Goal: Transaction & Acquisition: Obtain resource

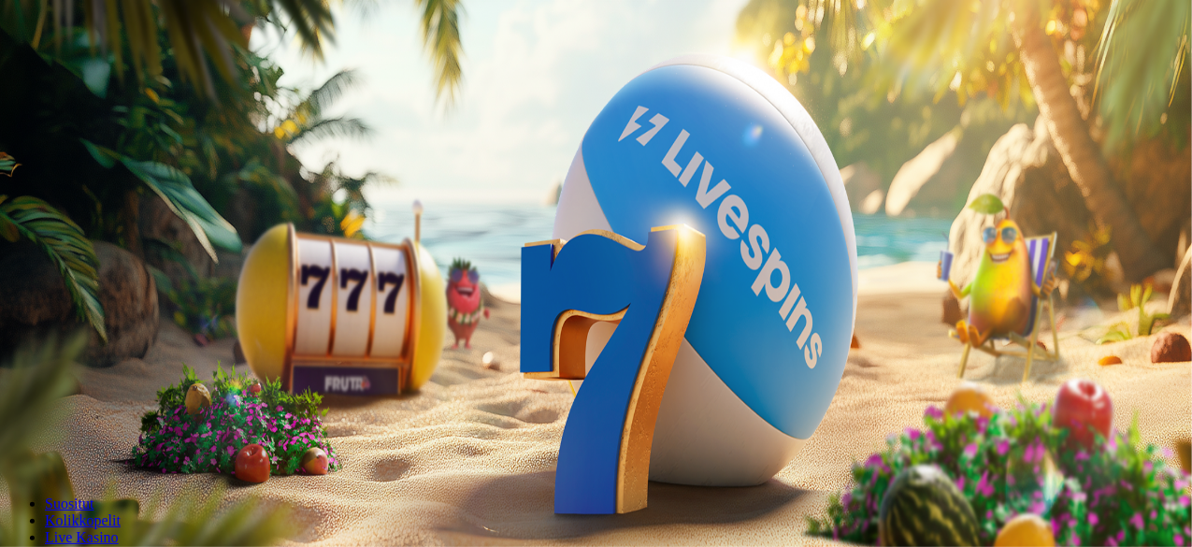
click at [138, 78] on button "Kirjaudu" at bounding box center [129, 68] width 61 height 20
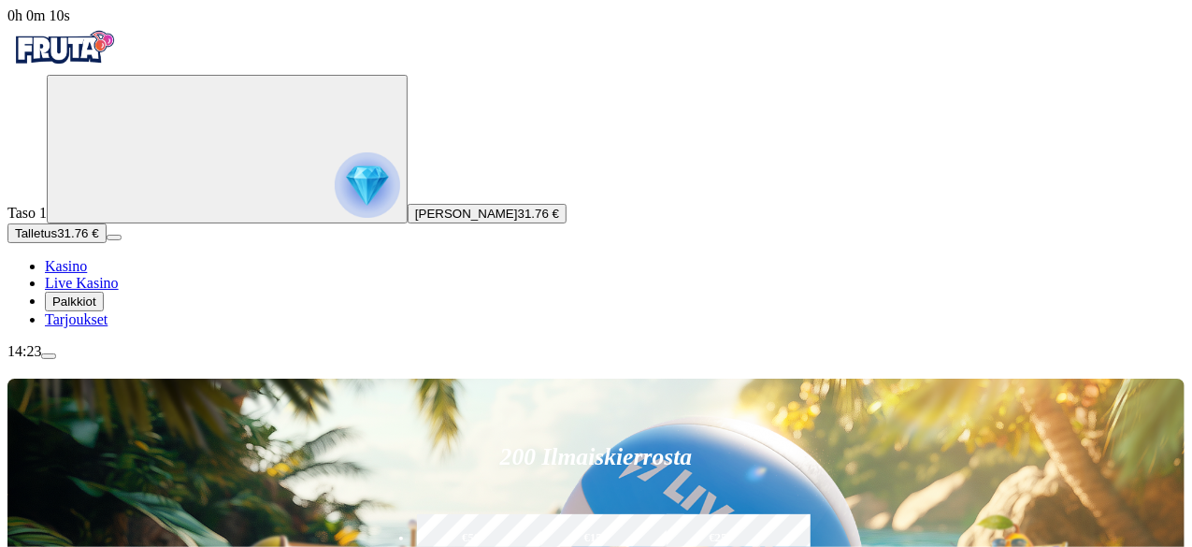
click at [335, 199] on img "Primary" at bounding box center [367, 184] width 65 height 65
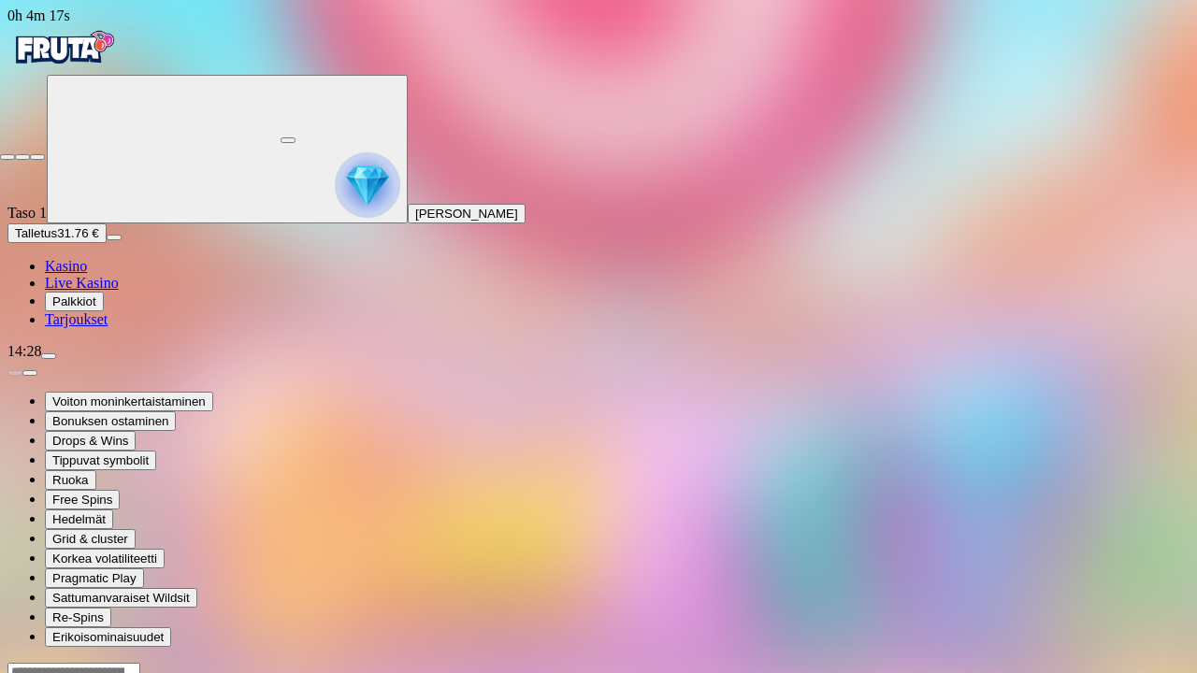
click at [7, 157] on span "close icon" at bounding box center [7, 157] width 0 height 0
click at [295, 137] on button "button" at bounding box center [287, 140] width 15 height 6
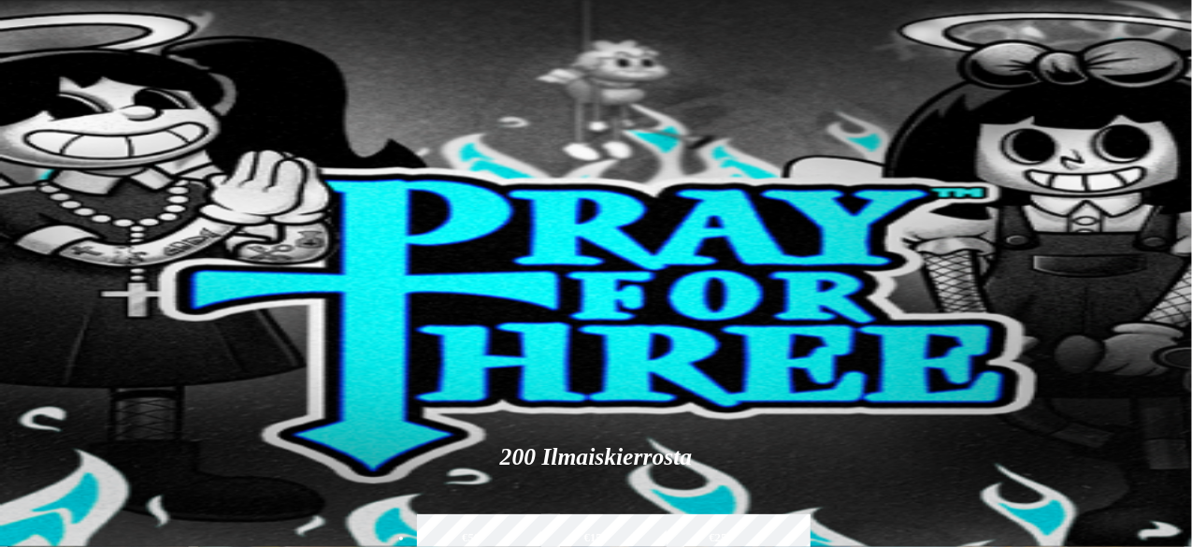
click at [110, 243] on circle "Primary" at bounding box center [194, 147] width 191 height 191
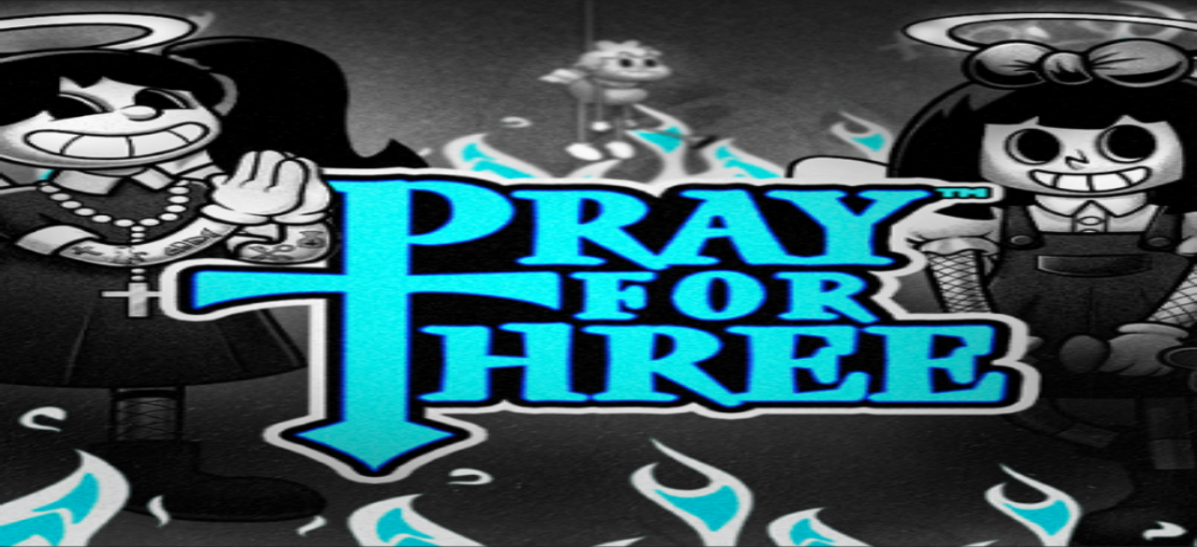
click at [107, 243] on button "Talletus 38.17 €" at bounding box center [56, 233] width 99 height 20
click at [15, 453] on span "close icon" at bounding box center [15, 453] width 0 height 0
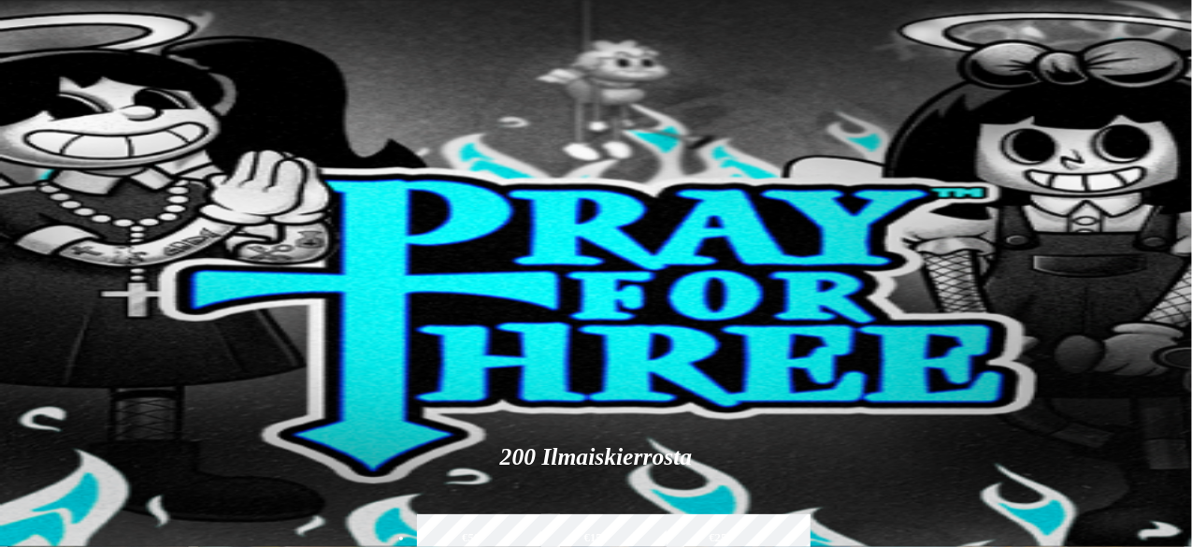
click at [49, 356] on span "menu icon" at bounding box center [49, 356] width 0 height 0
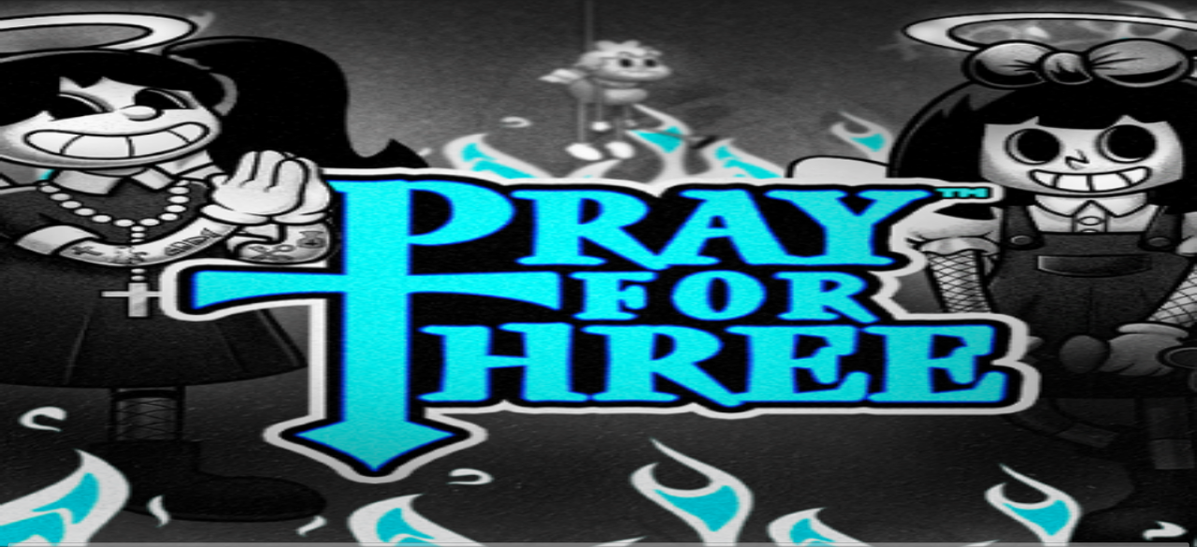
click at [137, 486] on input "number" at bounding box center [72, 516] width 130 height 60
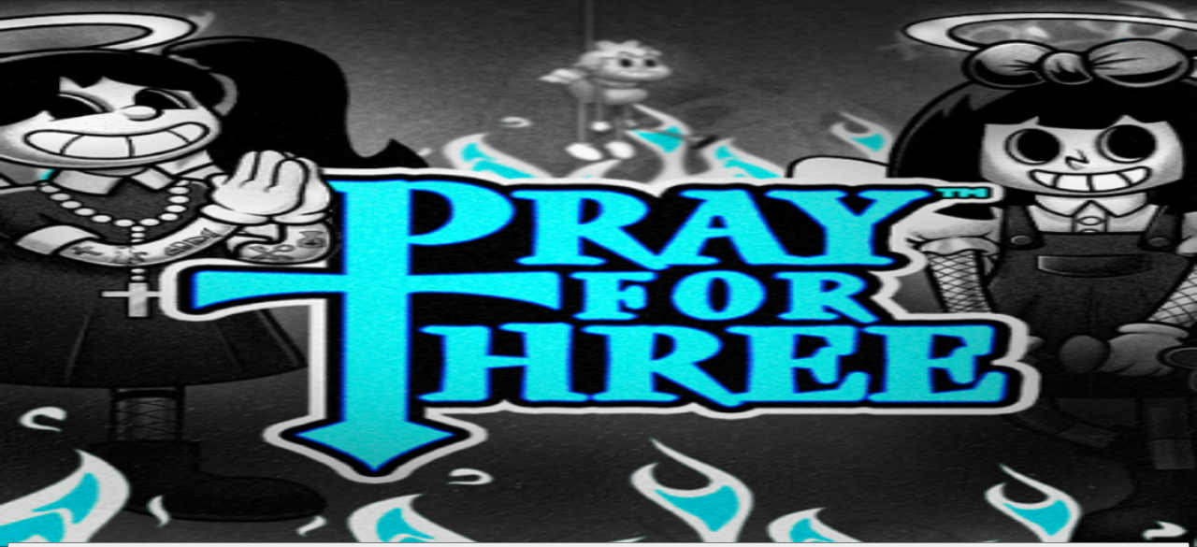
type input "*****"
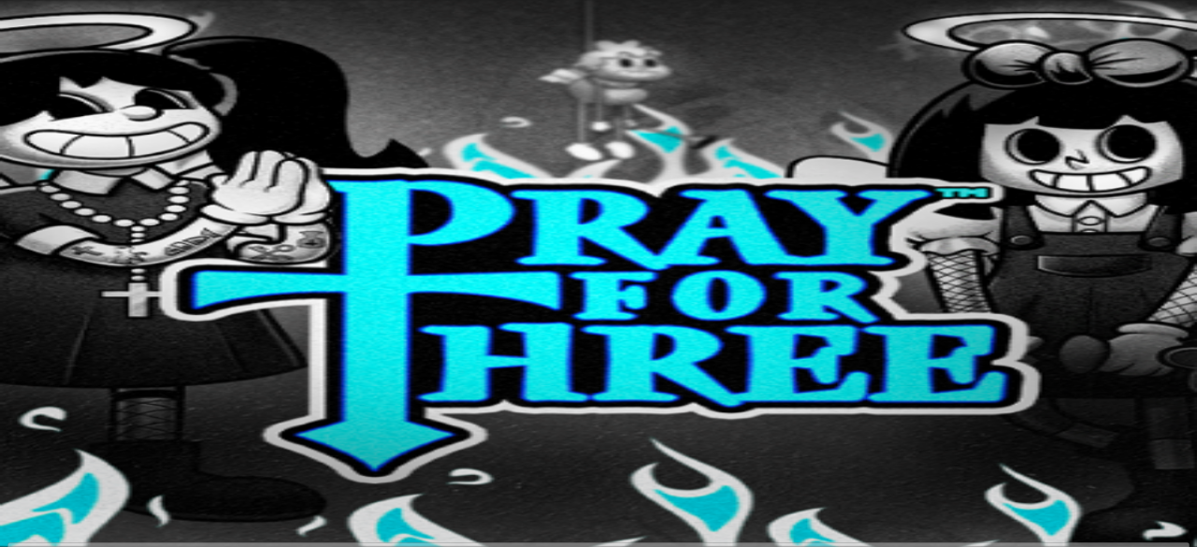
click at [335, 180] on img "Primary" at bounding box center [367, 184] width 65 height 65
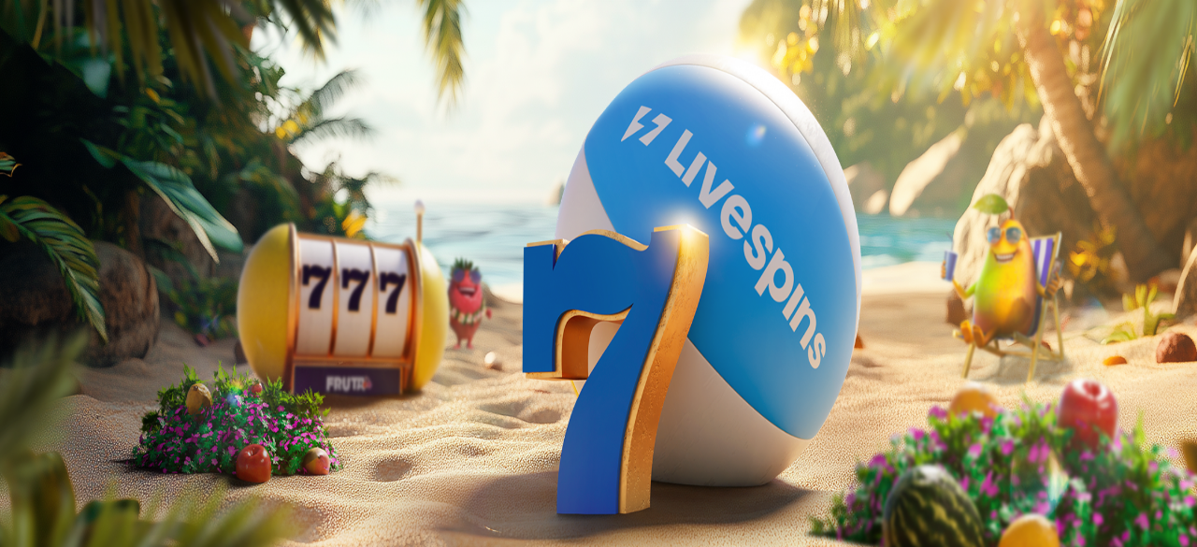
click at [49, 356] on span "menu icon" at bounding box center [49, 356] width 0 height 0
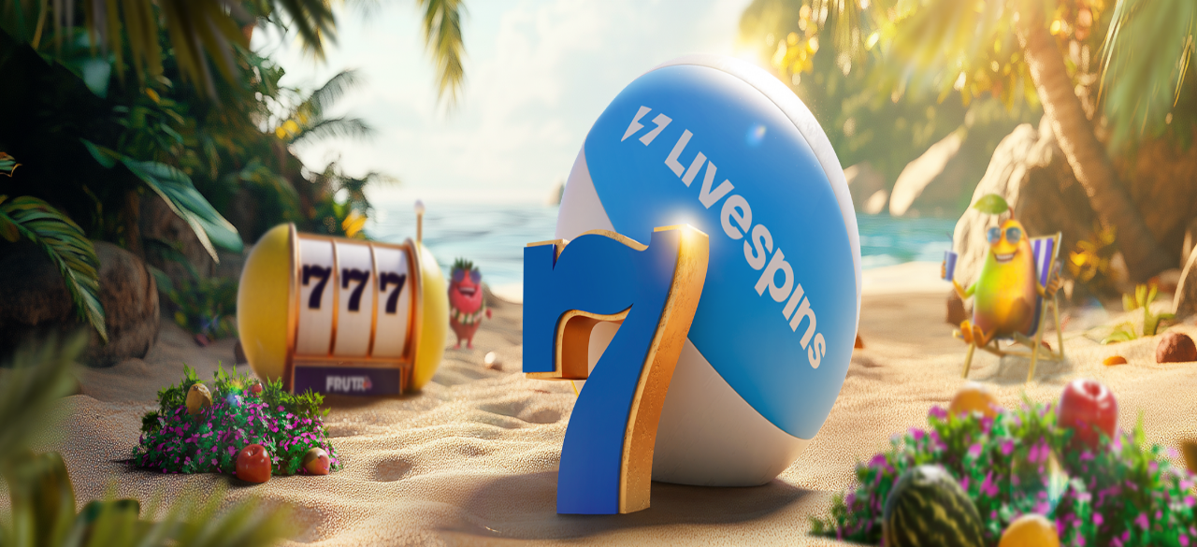
click at [15, 373] on span "chevron-left icon" at bounding box center [15, 373] width 0 height 0
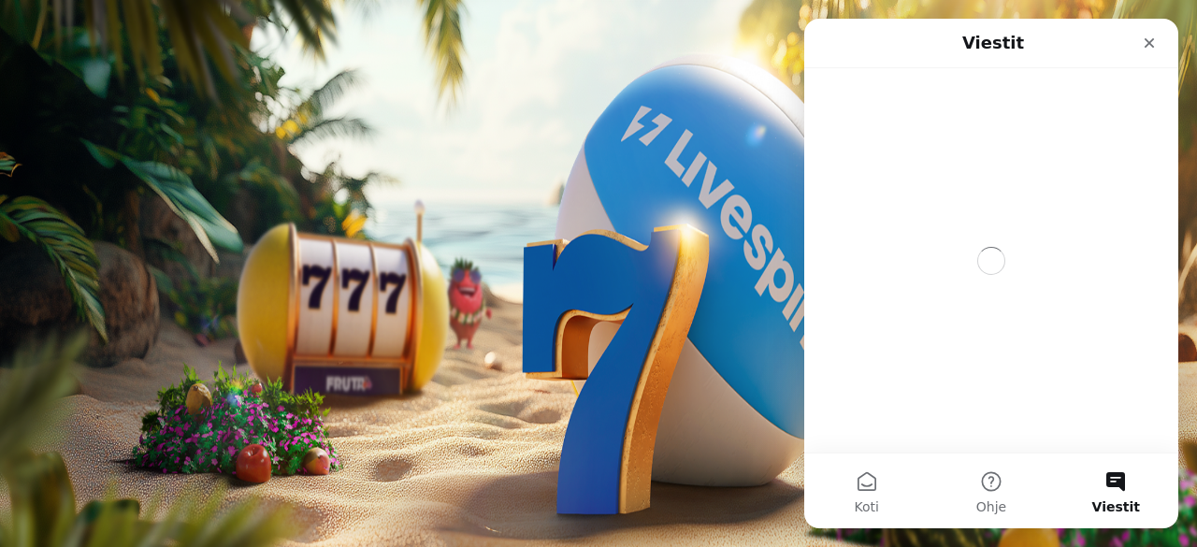
scroll to position [0, 0]
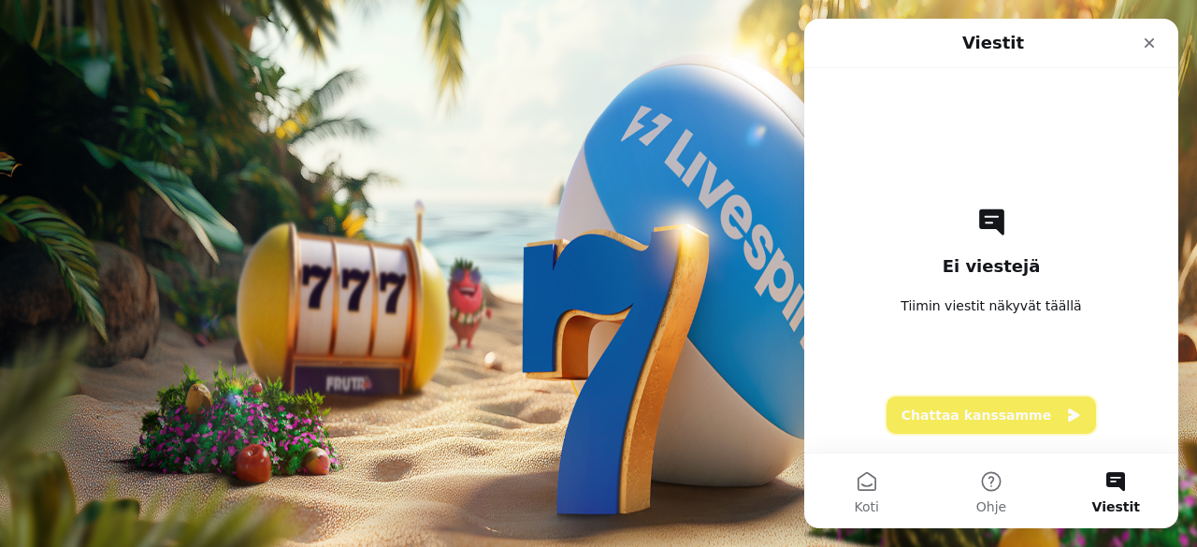
click at [1028, 427] on button "Chattaa kanssamme" at bounding box center [990, 414] width 209 height 37
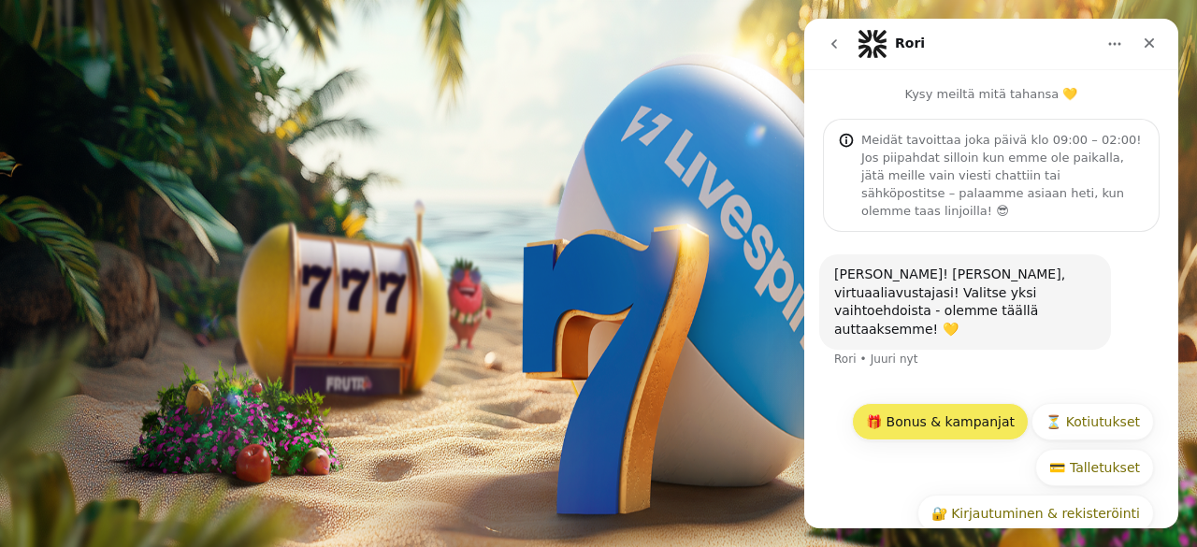
scroll to position [43, 0]
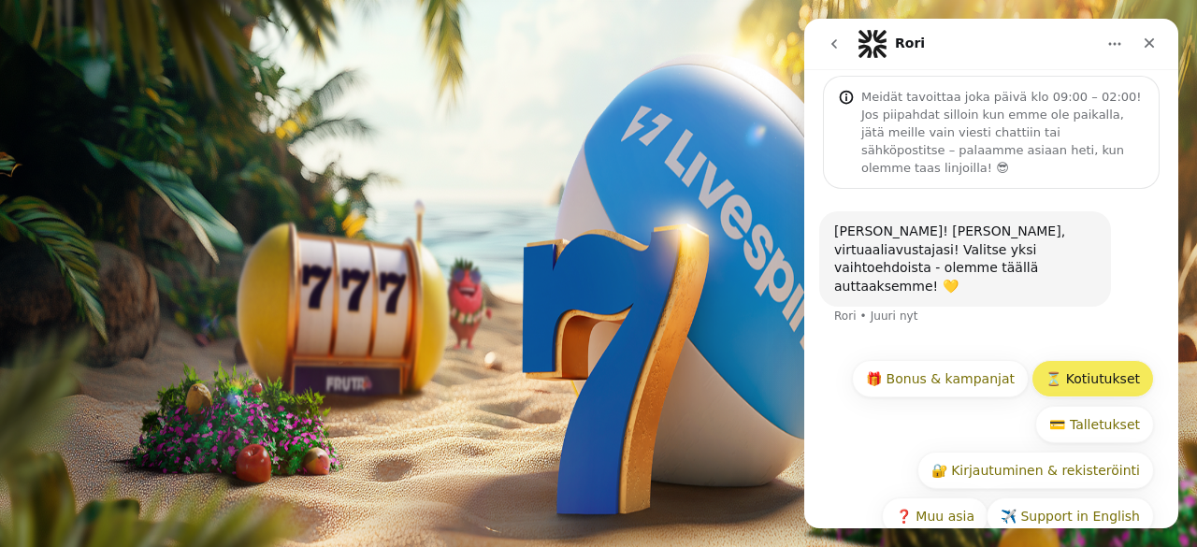
click at [1122, 360] on button "⏳ Kotiutukset" at bounding box center [1092, 378] width 122 height 37
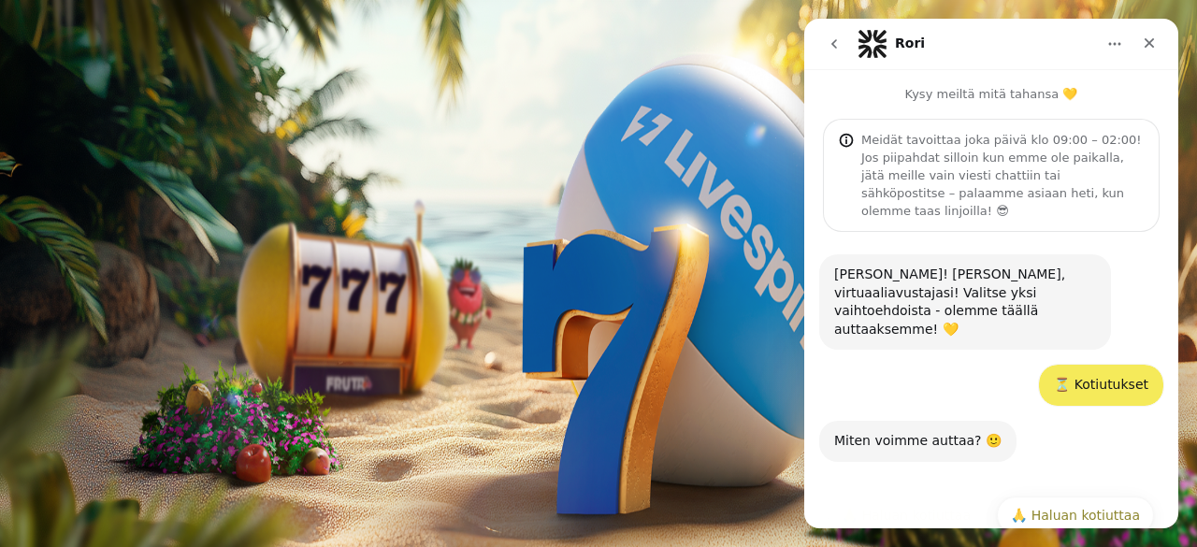
scroll to position [135, 0]
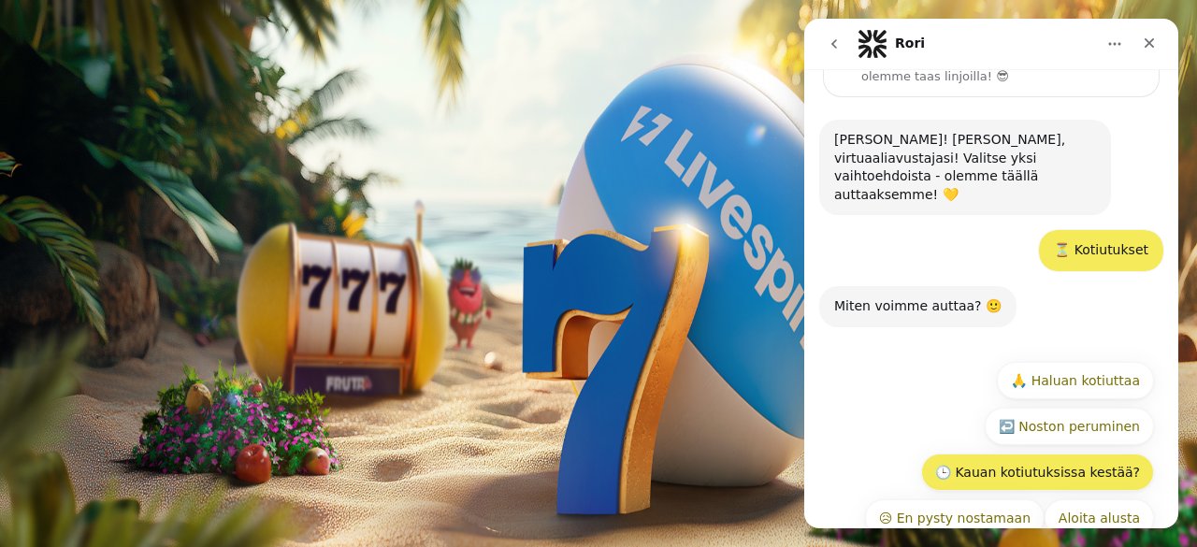
click at [1067, 453] on button "🕒 Kauan kotiutuksissa kestää?" at bounding box center [1037, 471] width 233 height 37
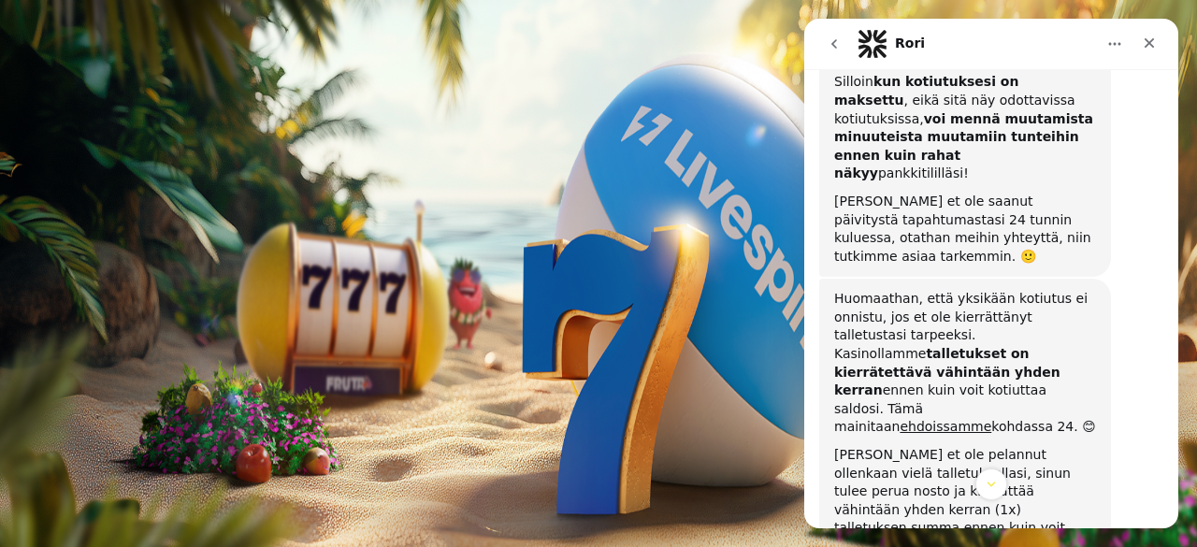
scroll to position [0, 0]
click at [899, 419] on link "ehdoissamme" at bounding box center [945, 426] width 92 height 15
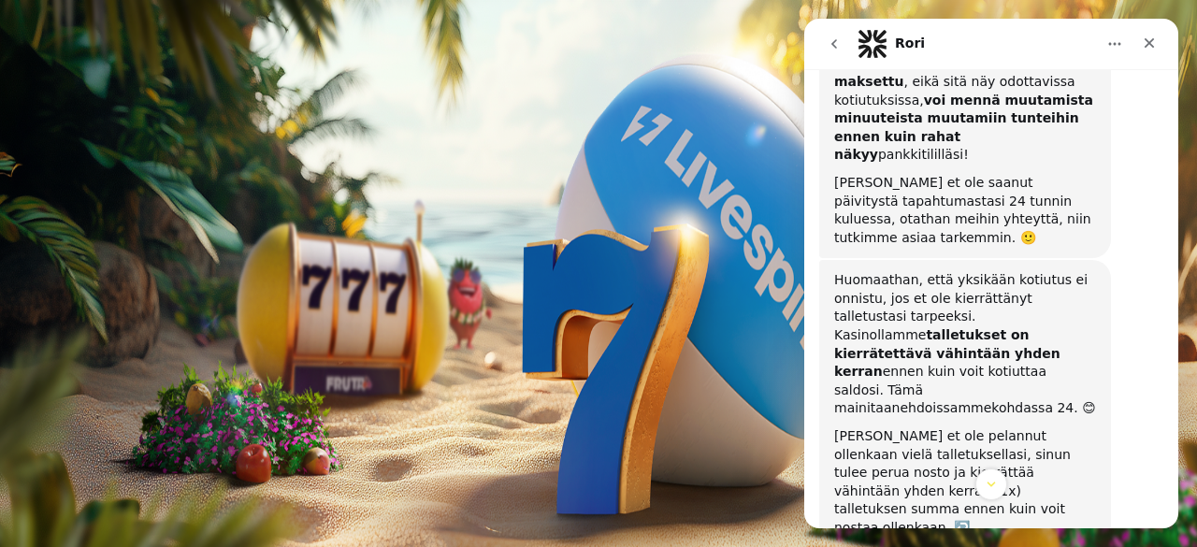
scroll to position [730, 0]
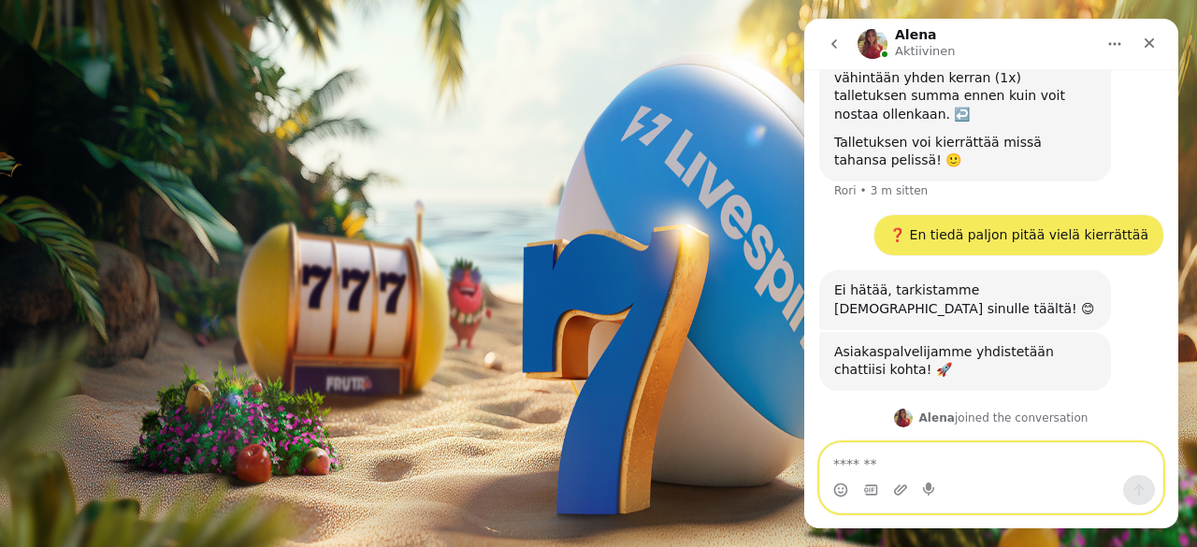
scroll to position [946, 0]
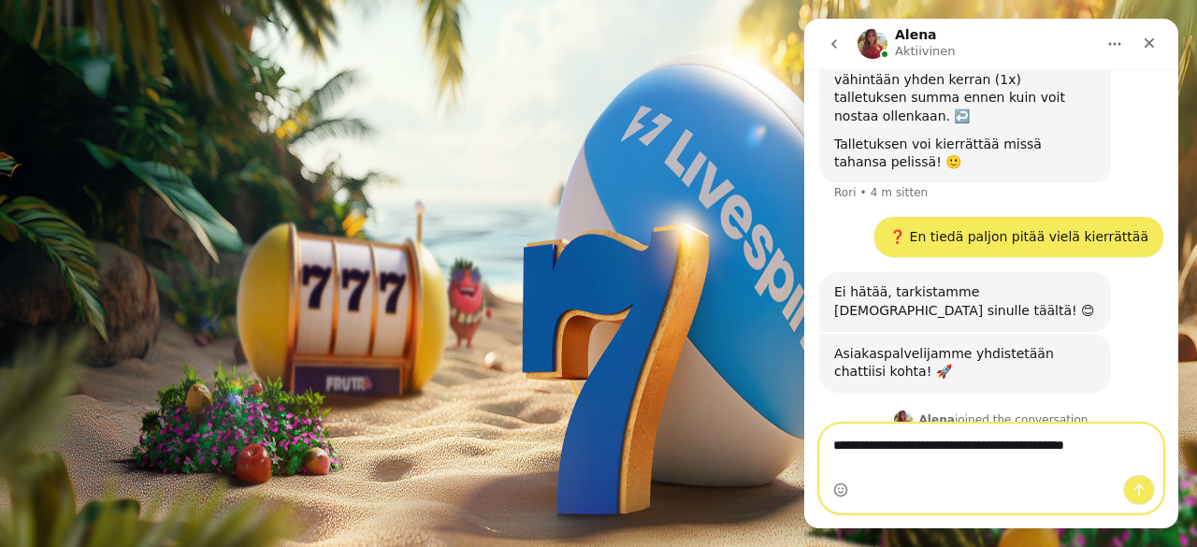
type textarea "**********"
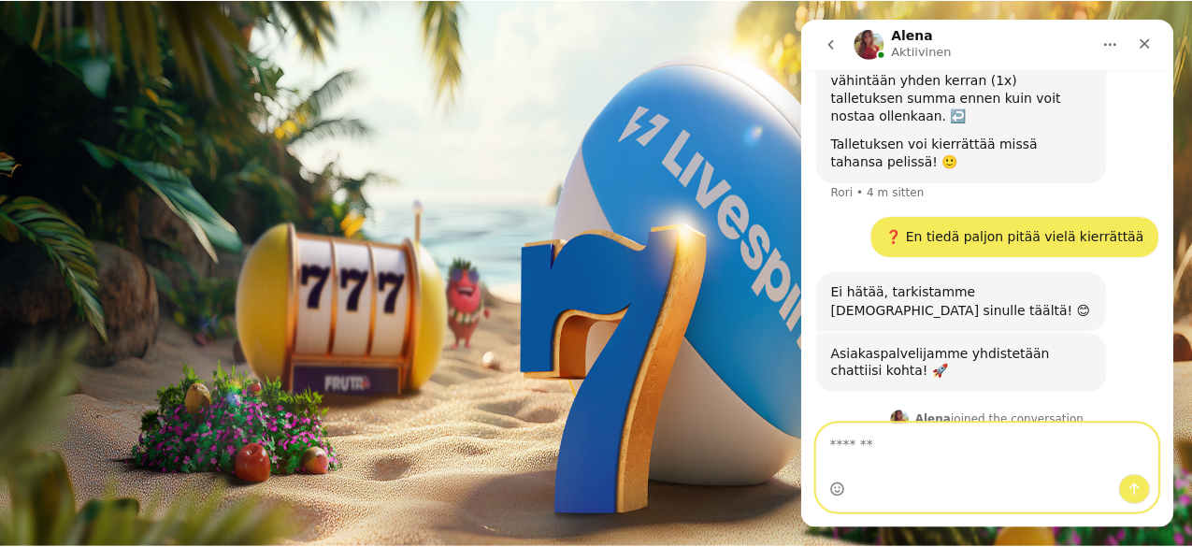
scroll to position [1021, 0]
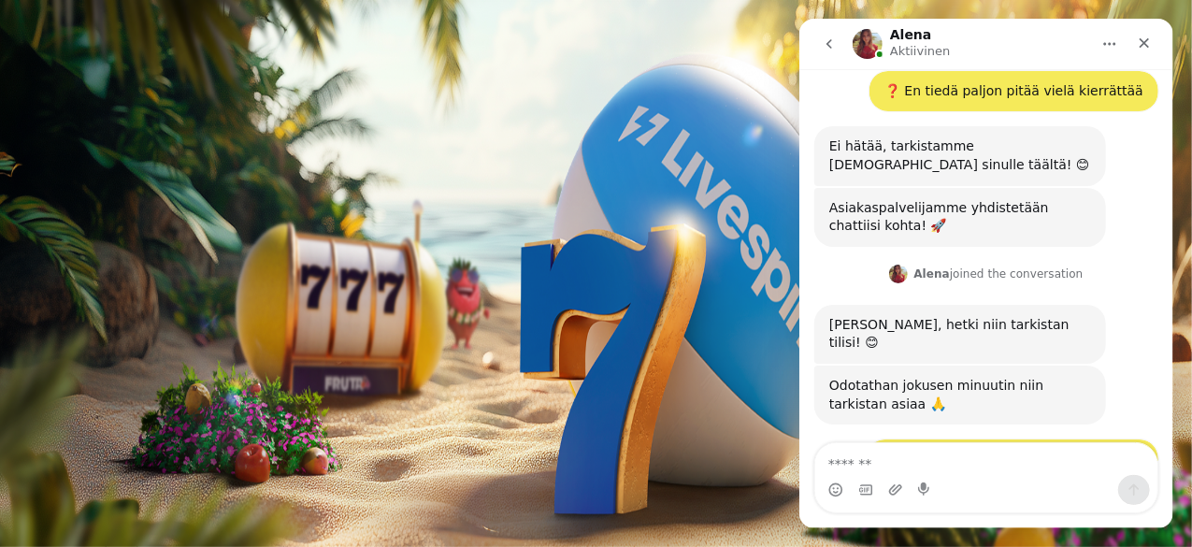
scroll to position [1131, 0]
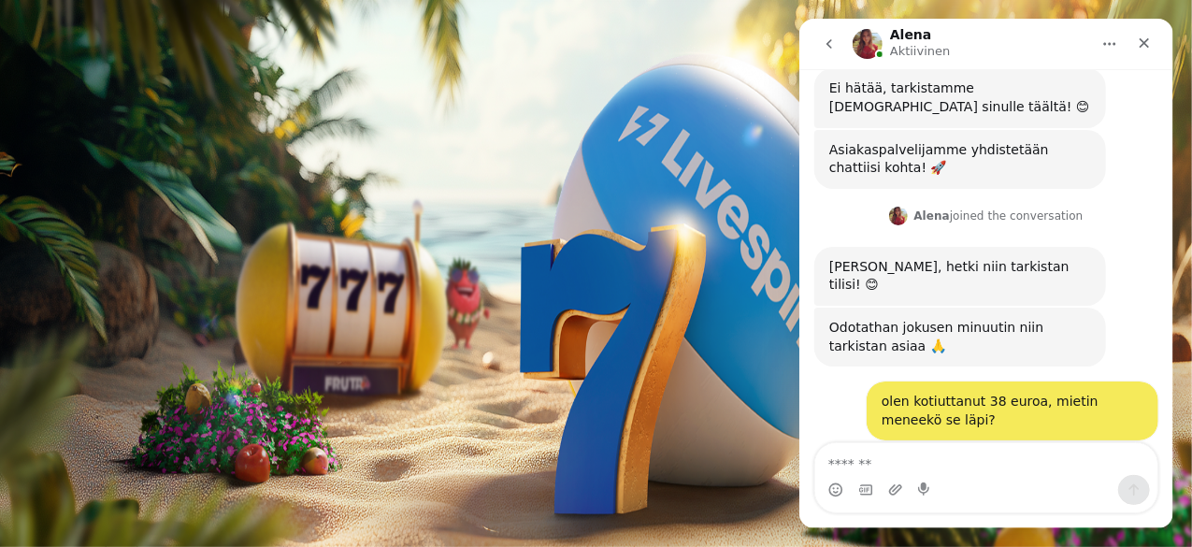
type textarea "*"
type textarea "**********"
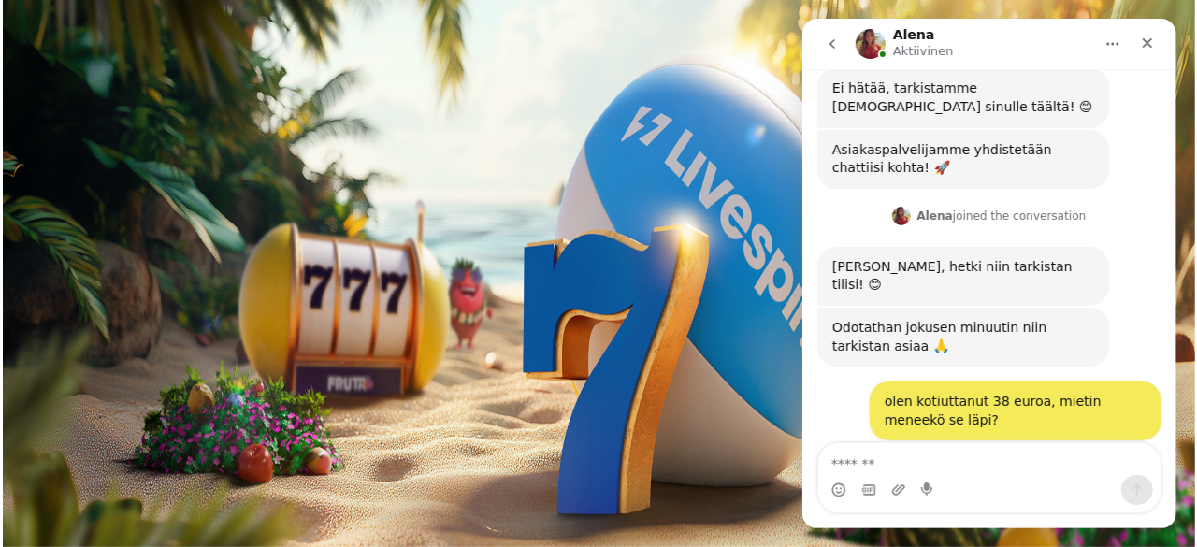
scroll to position [1187, 0]
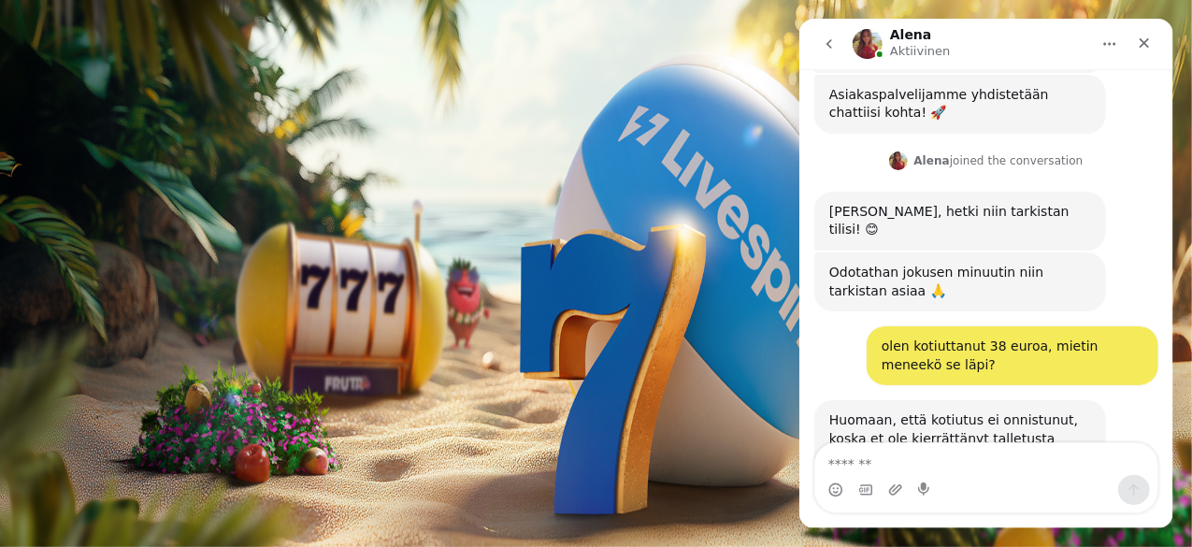
click at [518, 221] on span "0.00 €" at bounding box center [535, 214] width 35 height 14
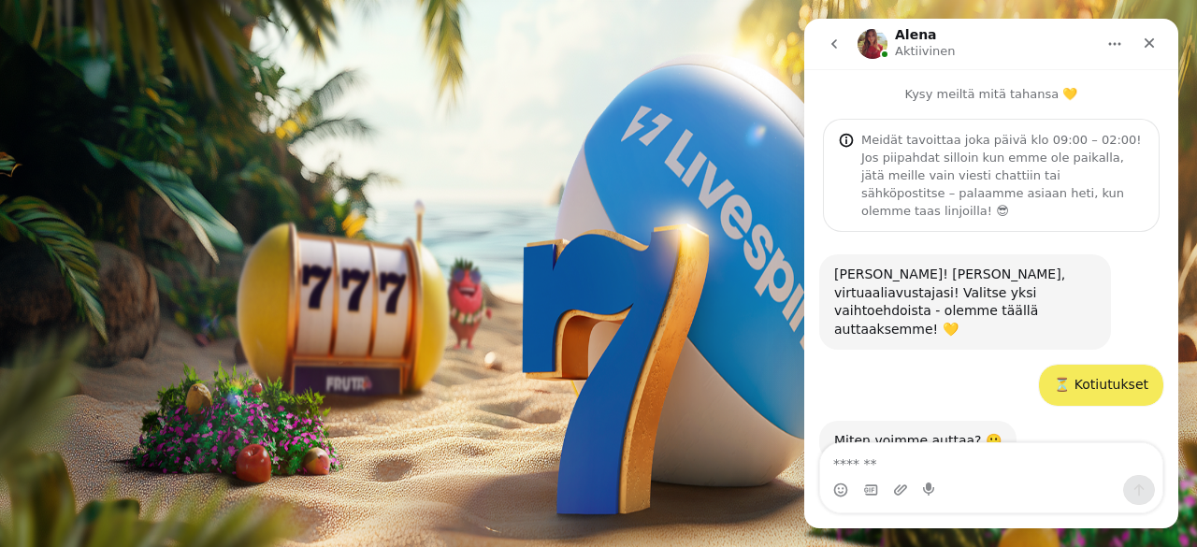
scroll to position [1187, 0]
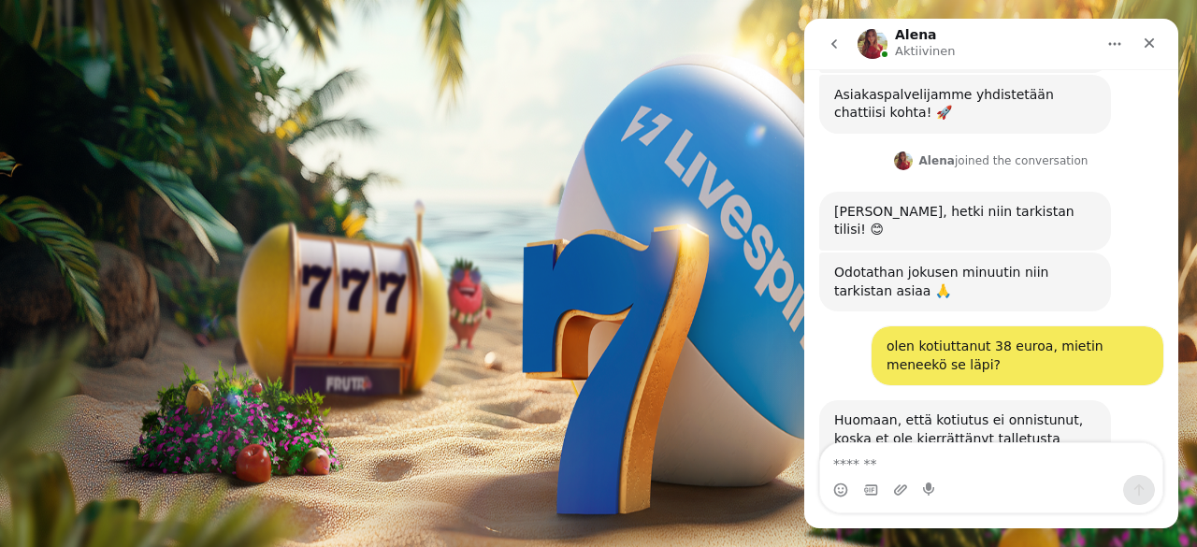
click at [335, 192] on img "Primary" at bounding box center [367, 184] width 65 height 65
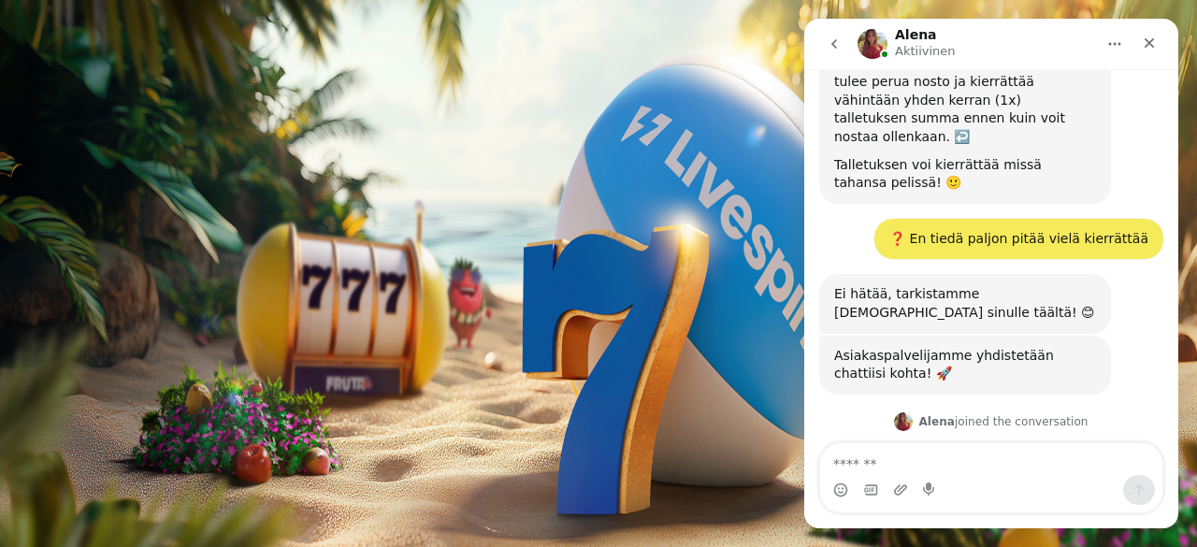
scroll to position [1187, 0]
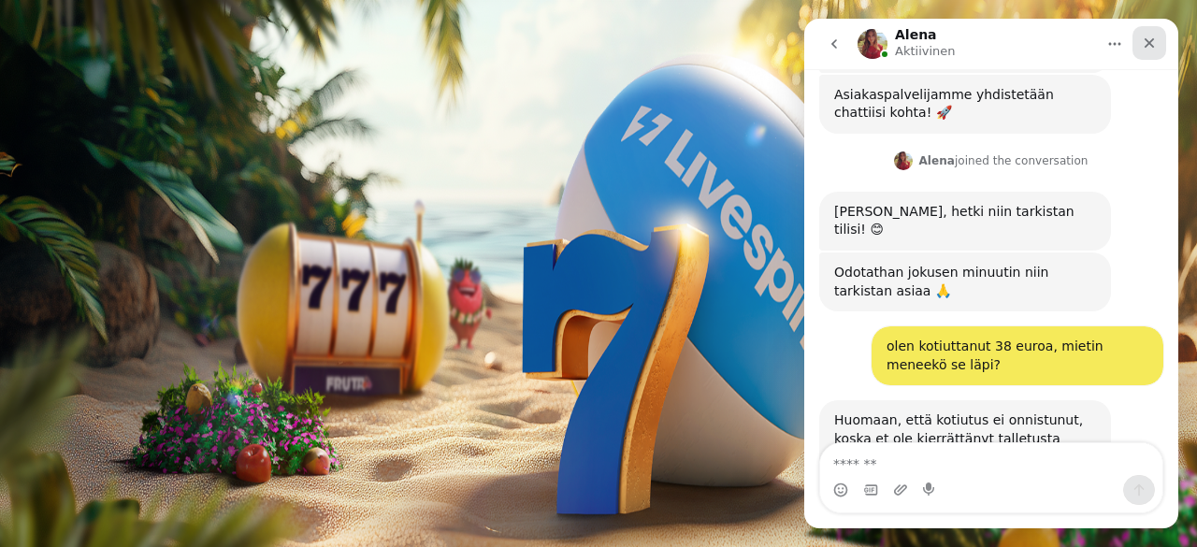
click at [1157, 46] on div "Sulje" at bounding box center [1149, 43] width 34 height 34
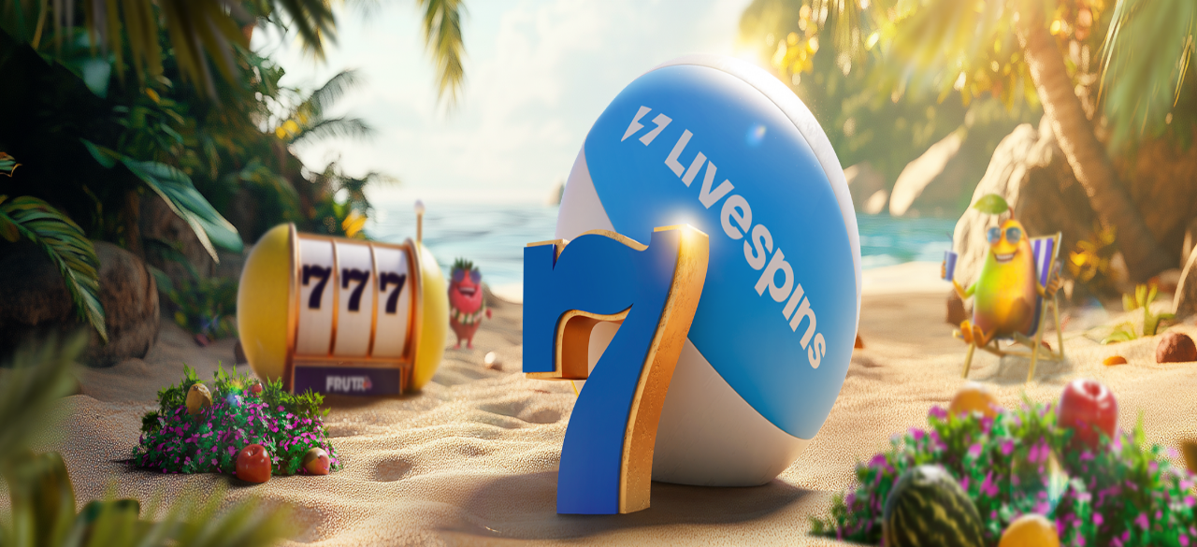
click at [15, 453] on span "close icon" at bounding box center [15, 453] width 0 height 0
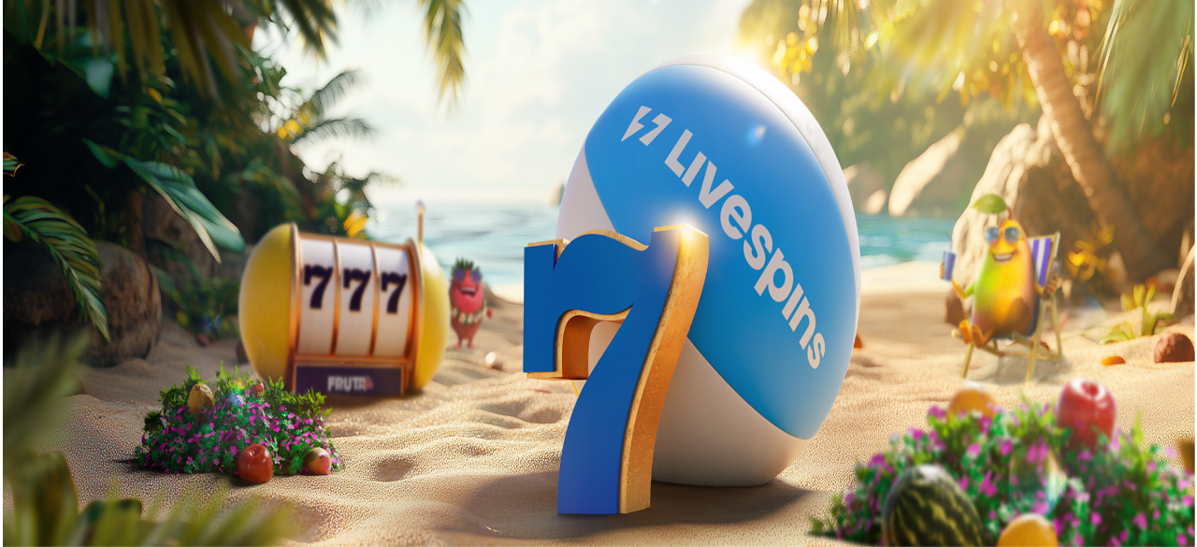
scroll to position [1578, 0]
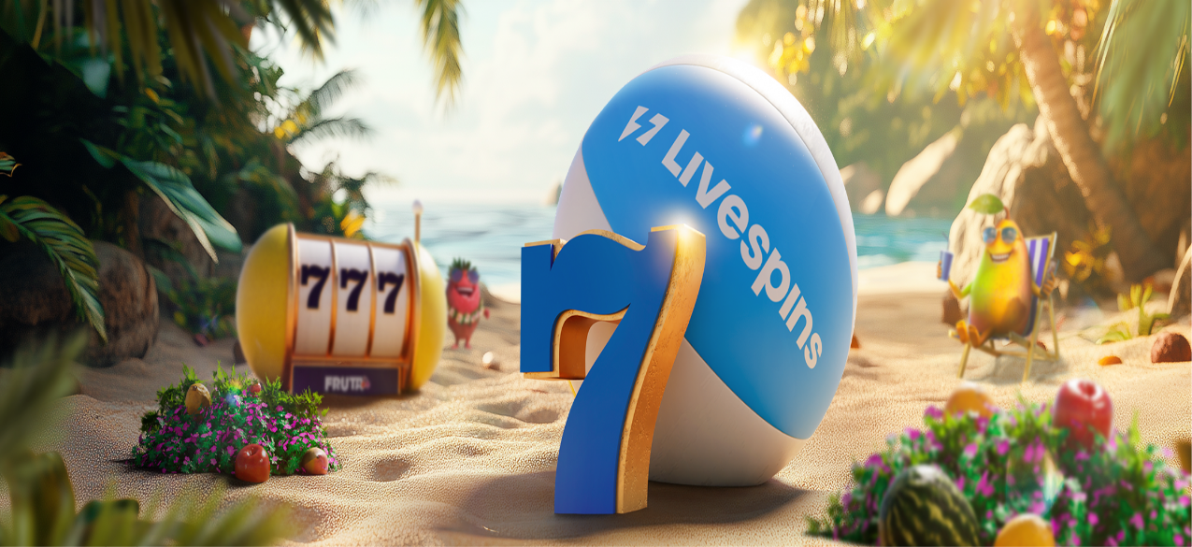
click at [335, 202] on img "Primary" at bounding box center [367, 184] width 65 height 65
click at [335, 206] on img "Primary" at bounding box center [367, 184] width 65 height 65
click at [415, 221] on span "[PERSON_NAME]" at bounding box center [466, 214] width 103 height 14
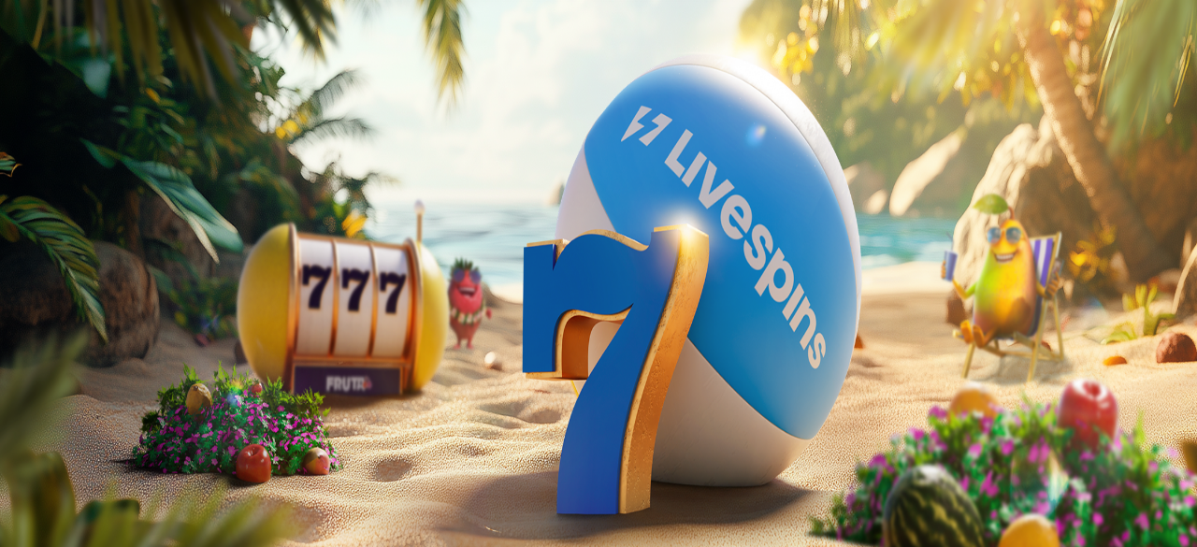
click at [335, 212] on img "Primary" at bounding box center [367, 184] width 65 height 65
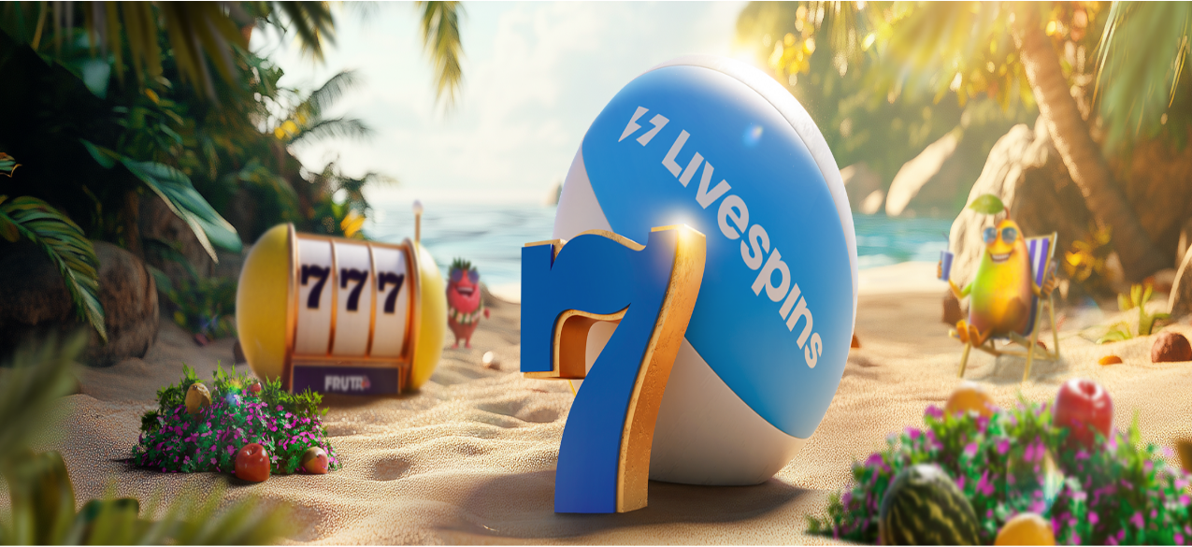
scroll to position [1578, 0]
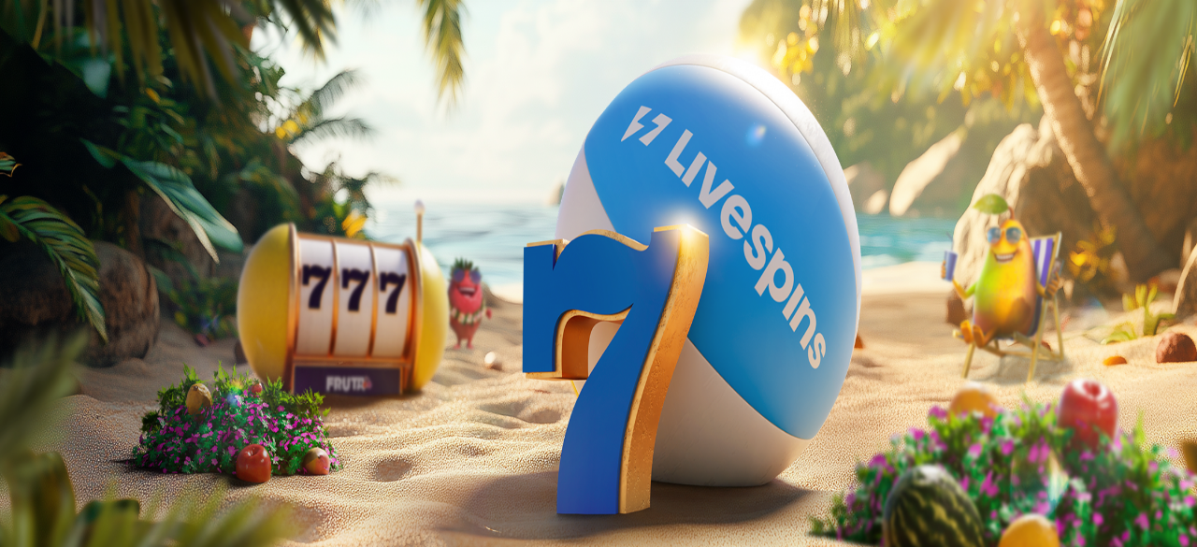
click at [15, 453] on span "close icon" at bounding box center [15, 453] width 0 height 0
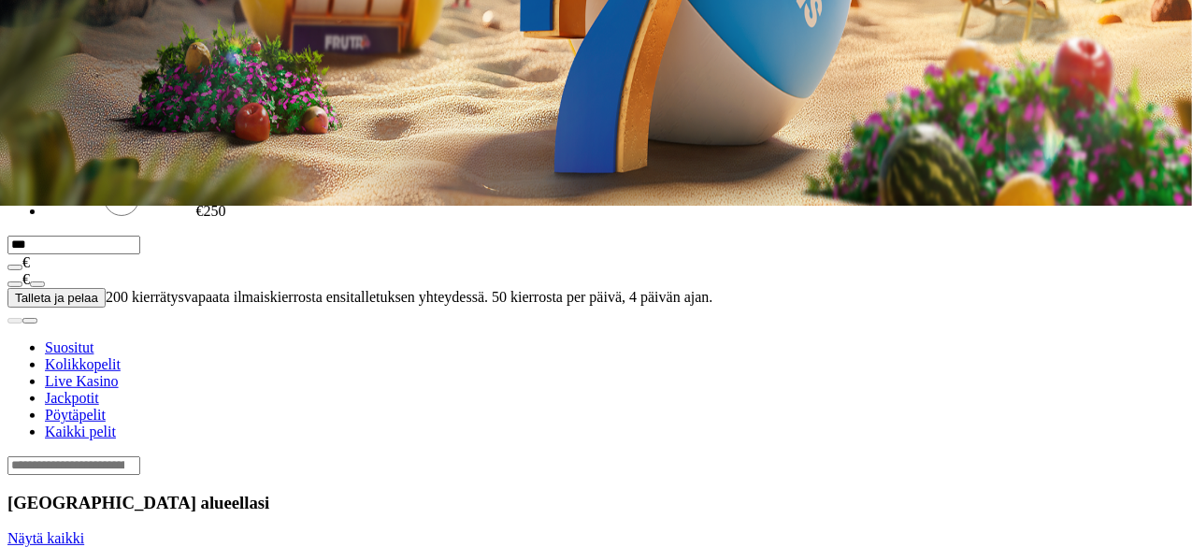
scroll to position [344, 0]
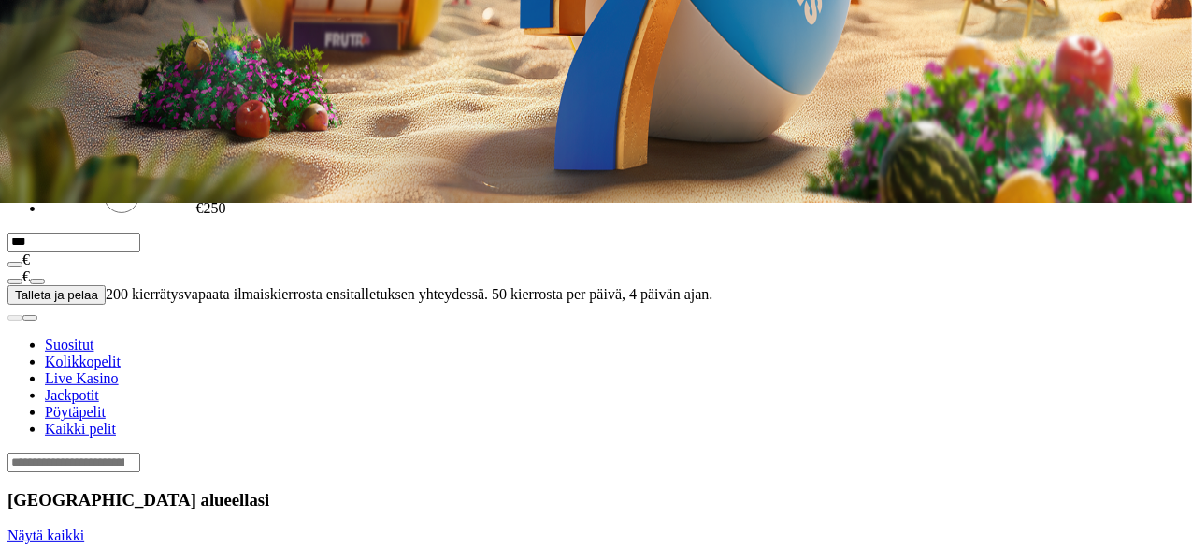
click at [99, 16] on div "14:41" at bounding box center [595, 7] width 1177 height 17
click at [124, 16] on div "14:41" at bounding box center [595, 7] width 1177 height 17
click at [97, 16] on div "14:41" at bounding box center [595, 7] width 1177 height 17
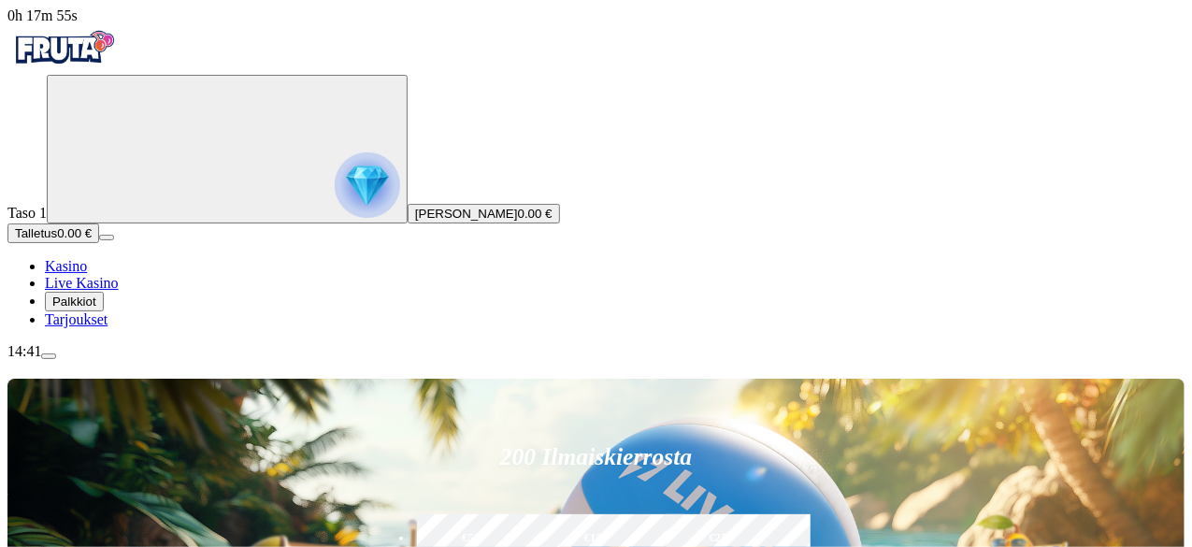
click at [114, 328] on nav "Kasino Live Kasino Palkkiot Tarjoukset" at bounding box center [595, 293] width 1177 height 70
click at [87, 274] on span "Kasino" at bounding box center [66, 266] width 42 height 16
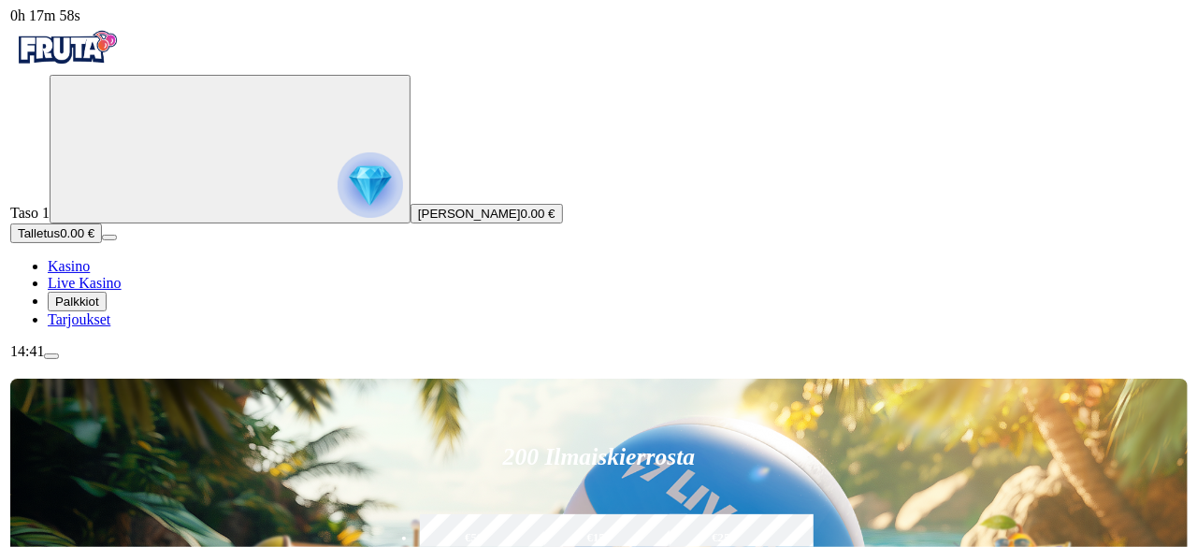
scroll to position [1578, 0]
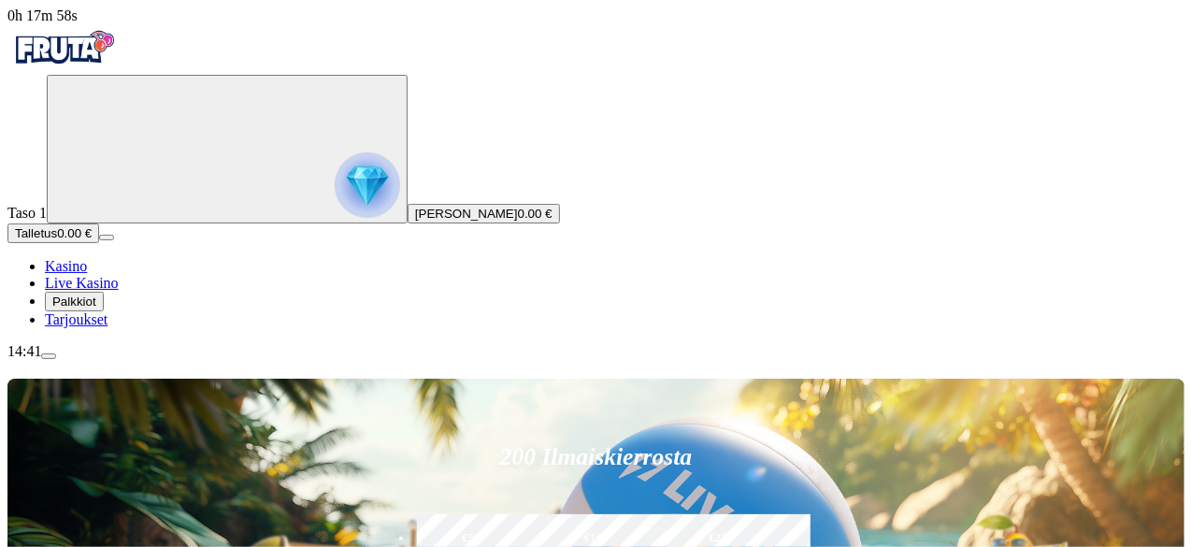
click at [102, 243] on circle "Primary" at bounding box center [194, 147] width 191 height 191
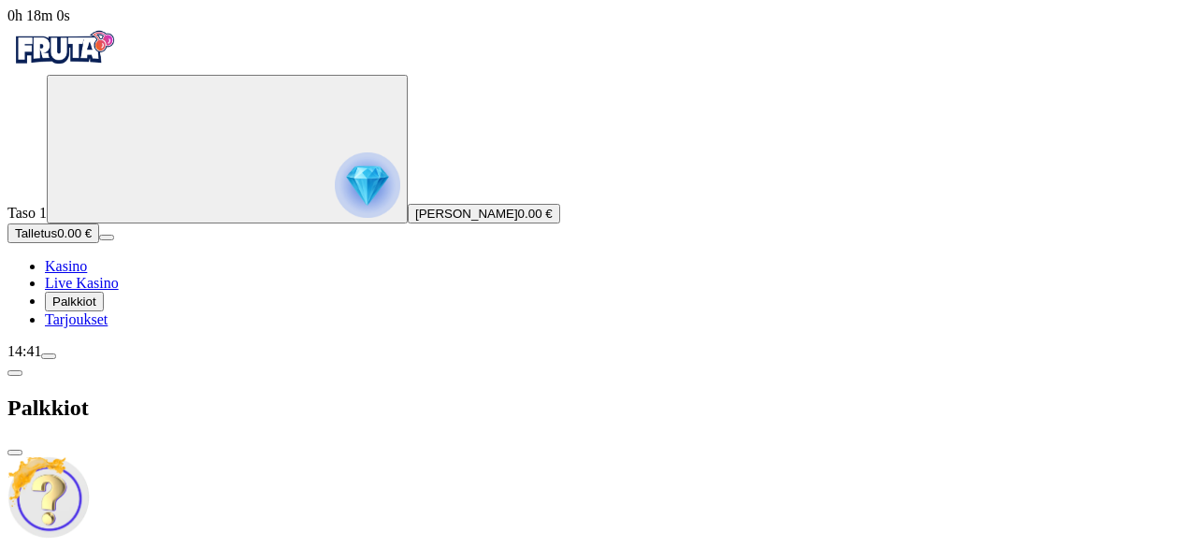
scroll to position [1578, 0]
click at [15, 373] on span "chevron-left icon" at bounding box center [15, 373] width 0 height 0
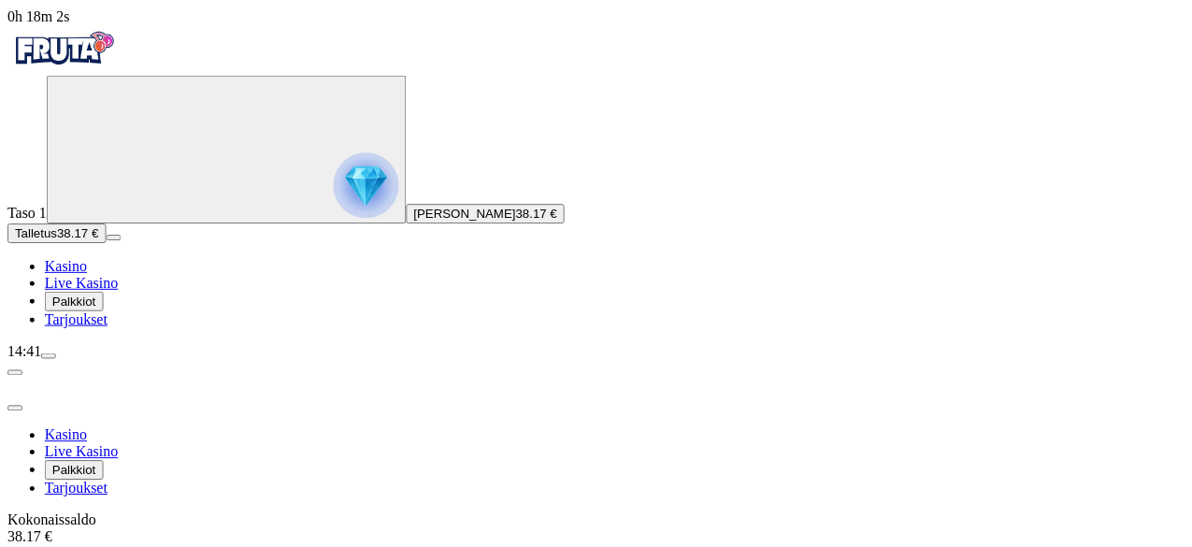
scroll to position [1578, 0]
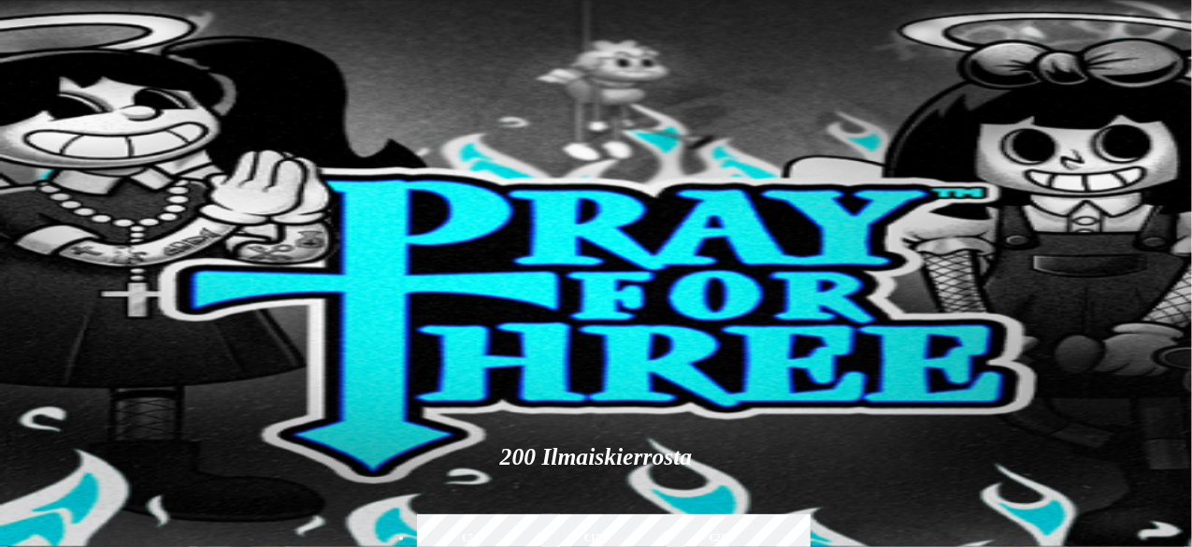
scroll to position [62, 0]
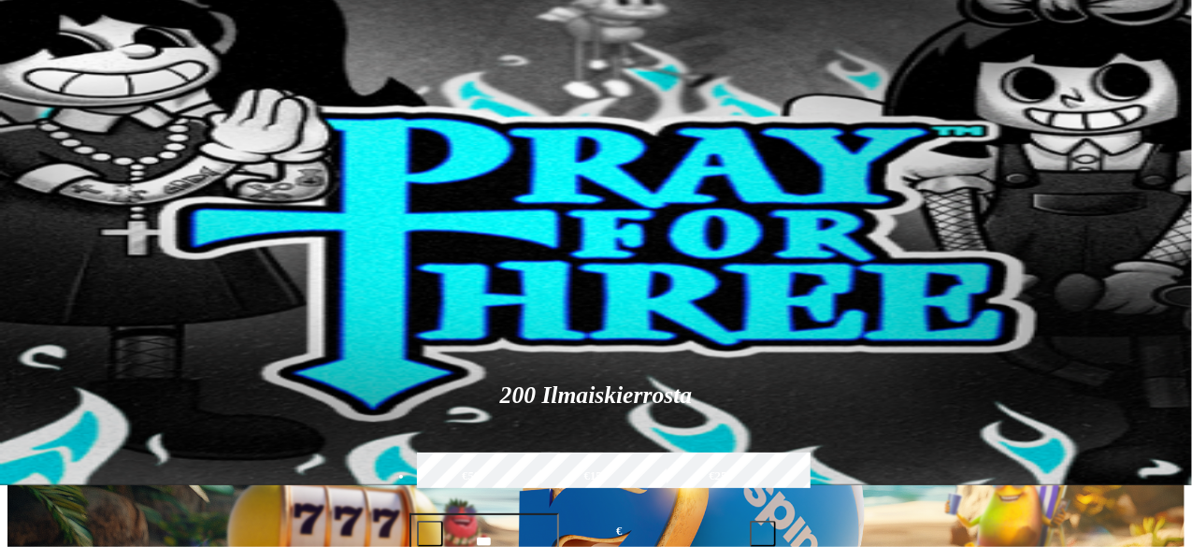
type input "****"
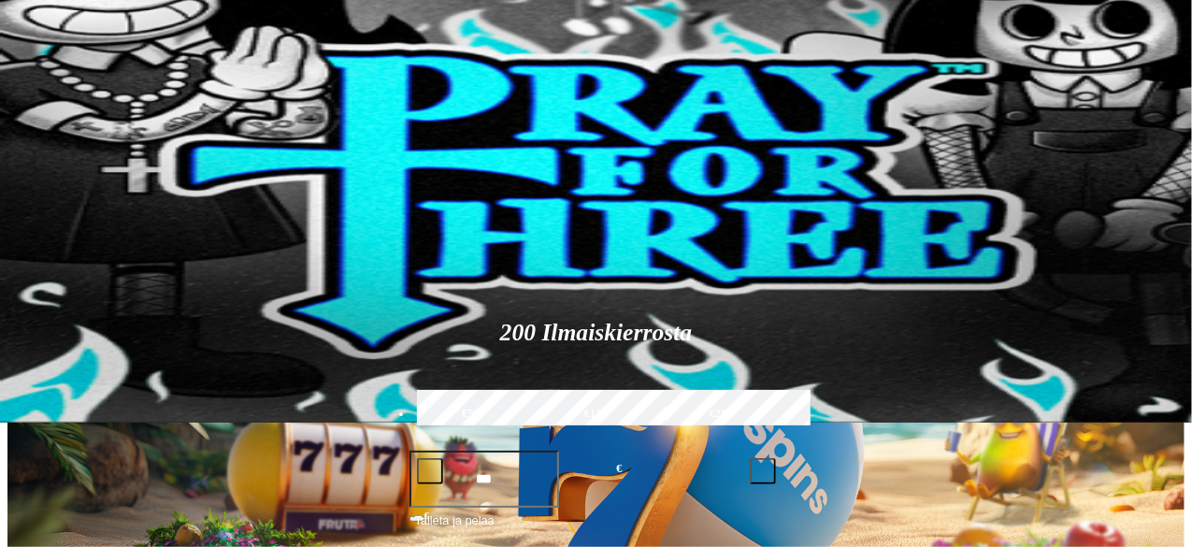
scroll to position [0, 0]
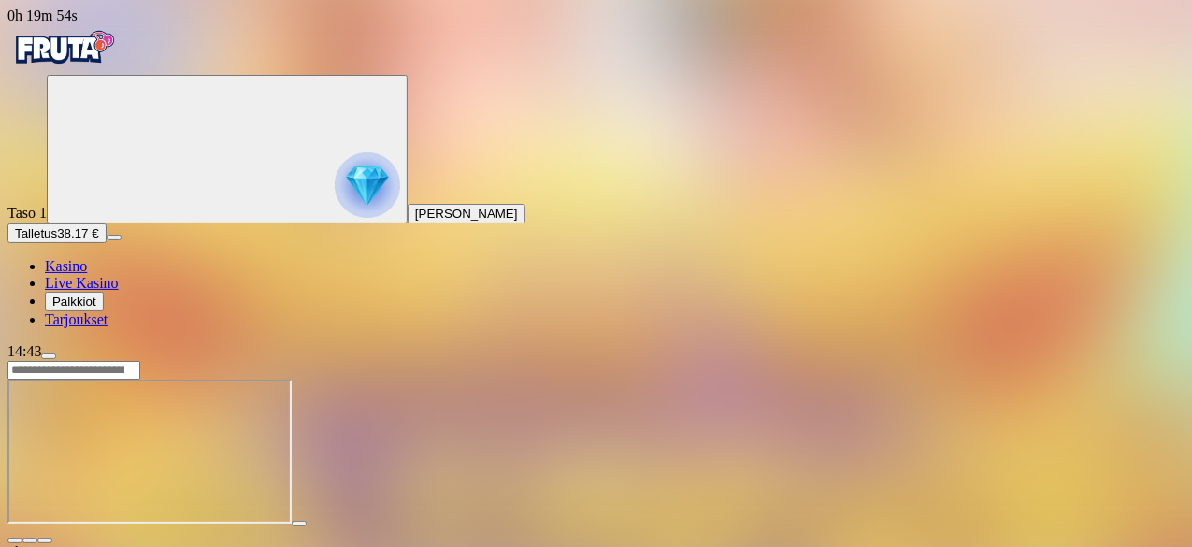
scroll to position [1578, 0]
click at [109, 291] on span "Live Kasino" at bounding box center [82, 283] width 74 height 16
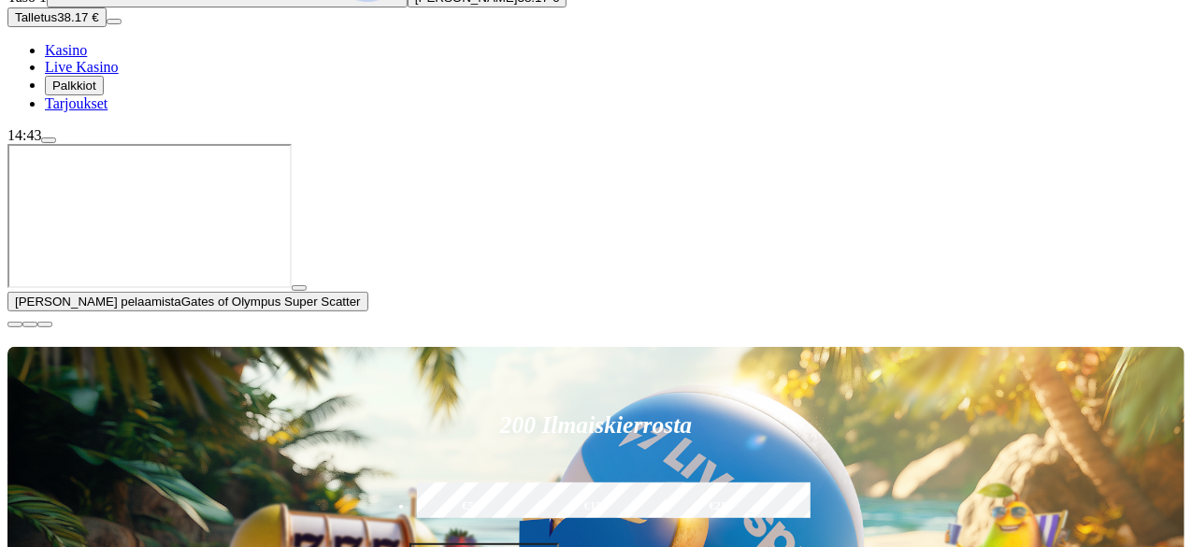
scroll to position [1578, 0]
click at [15, 324] on span "close icon" at bounding box center [15, 324] width 0 height 0
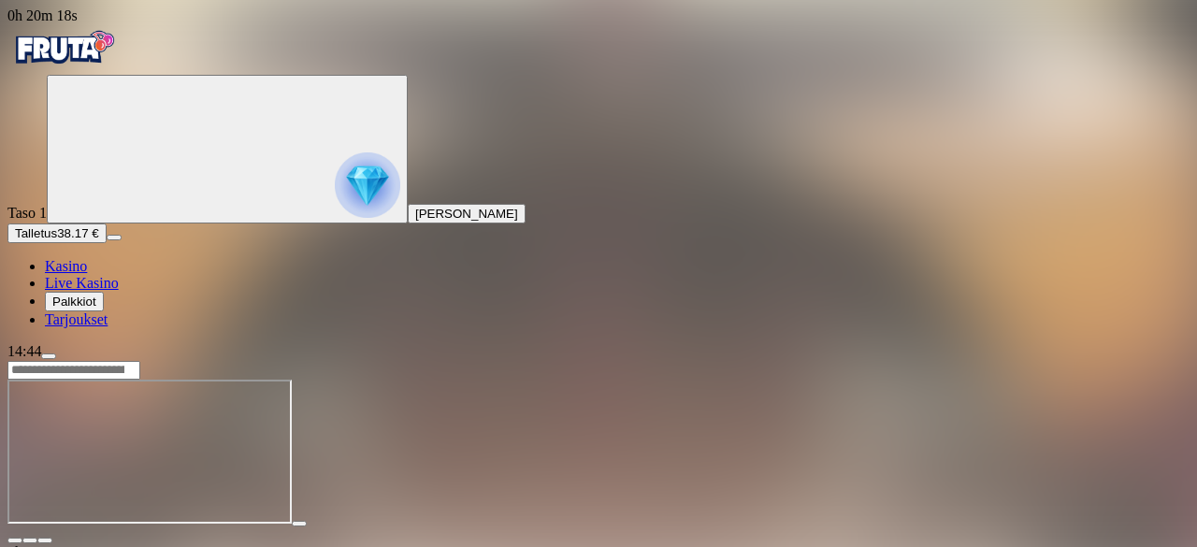
scroll to position [1578, 0]
click at [45, 540] on span "fullscreen icon" at bounding box center [45, 540] width 0 height 0
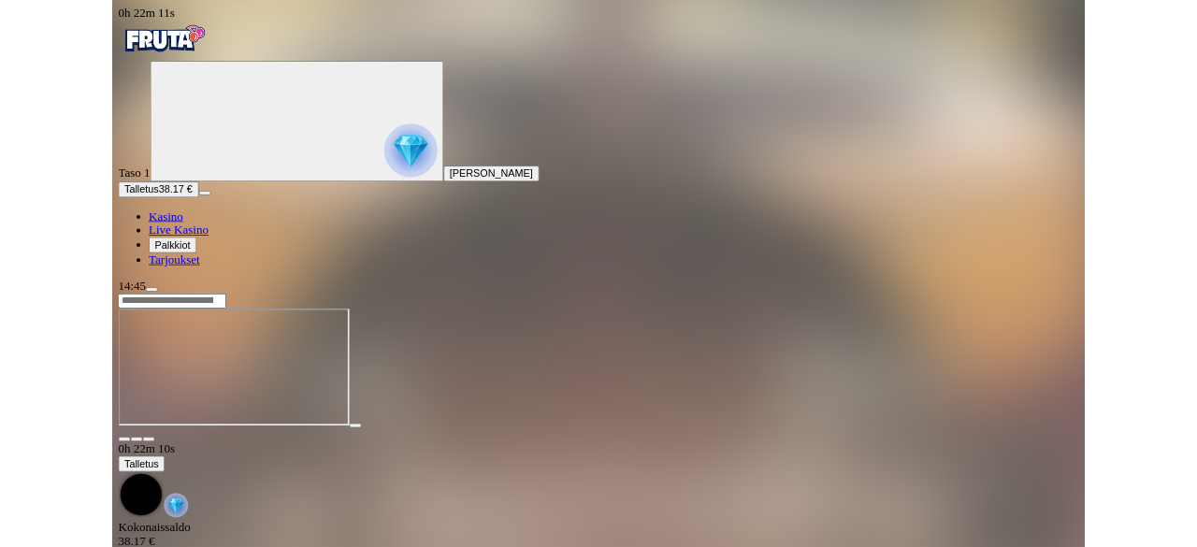
scroll to position [1453, 0]
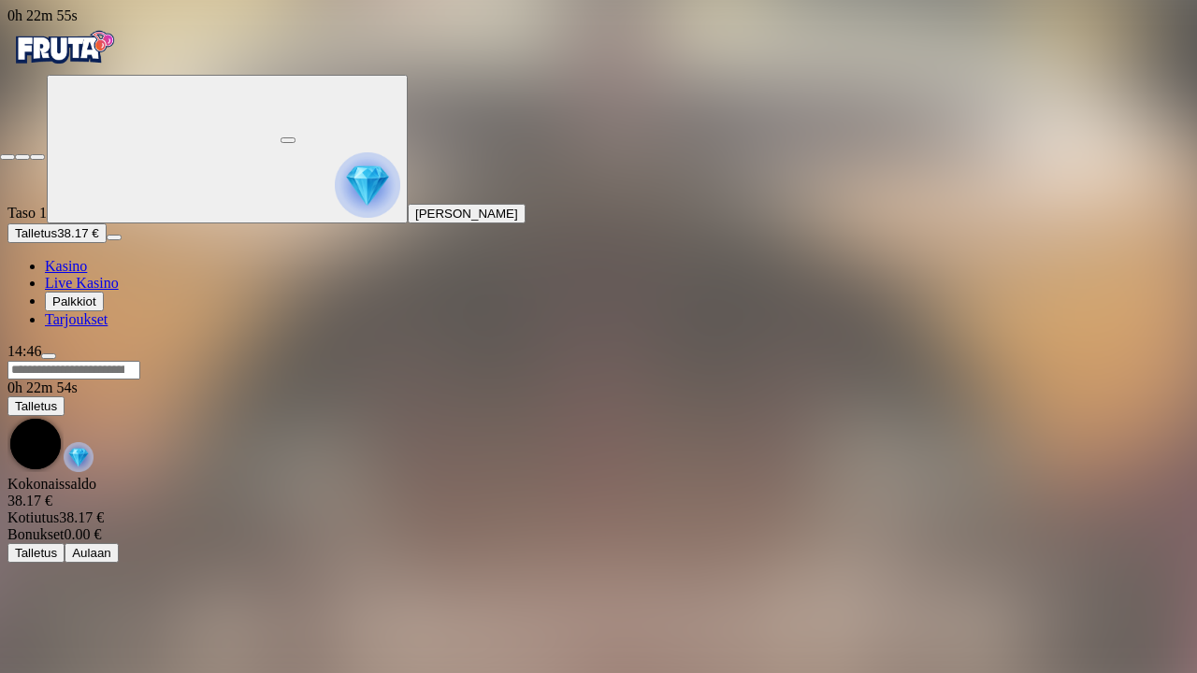
click at [37, 157] on span "fullscreen-exit icon" at bounding box center [37, 157] width 0 height 0
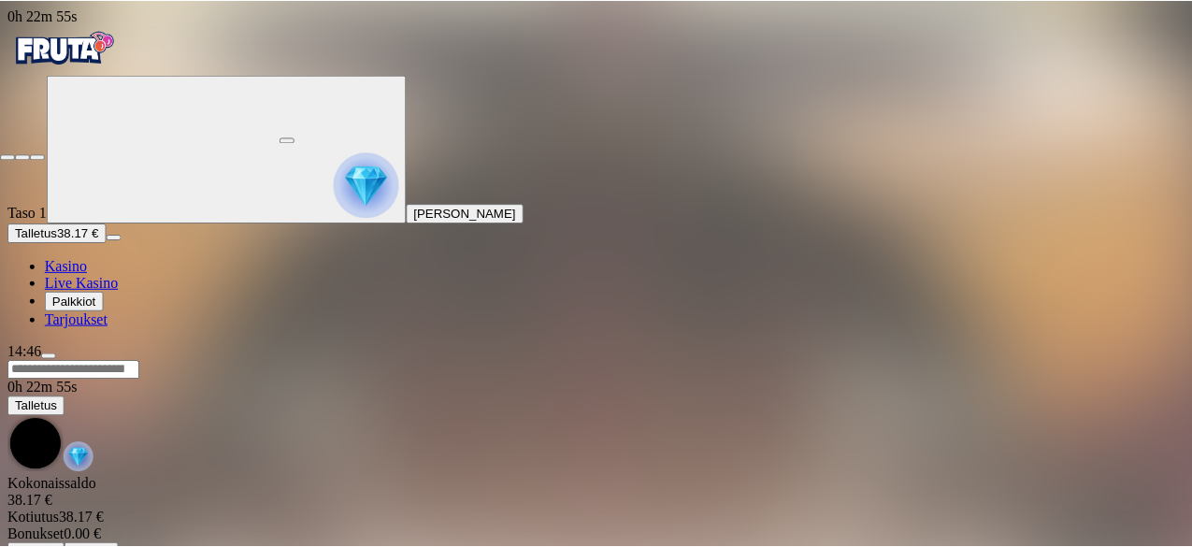
scroll to position [1578, 0]
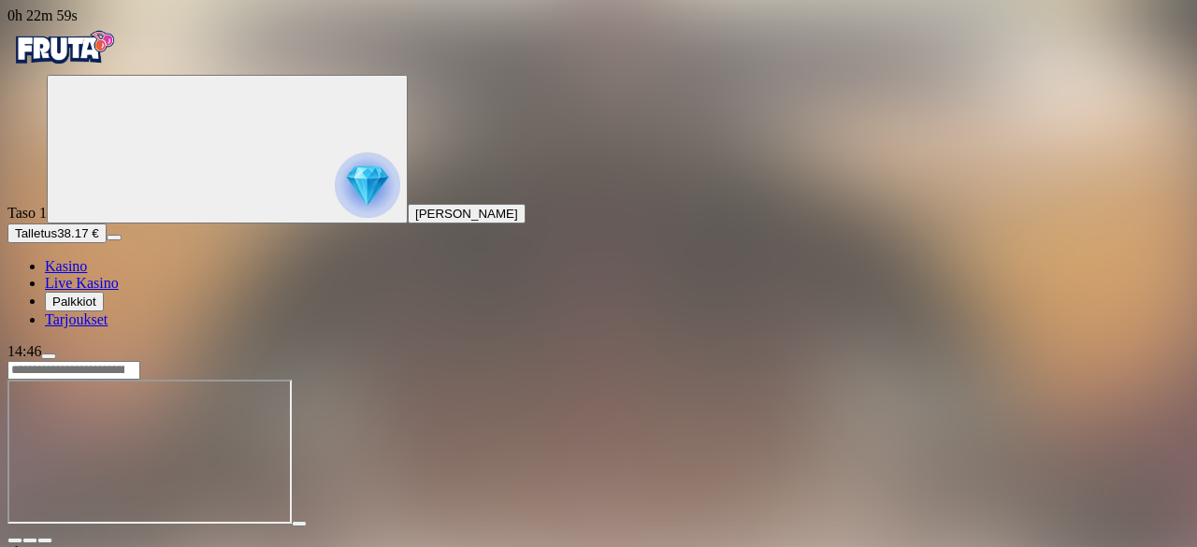
click at [87, 274] on span "Kasino" at bounding box center [66, 266] width 42 height 16
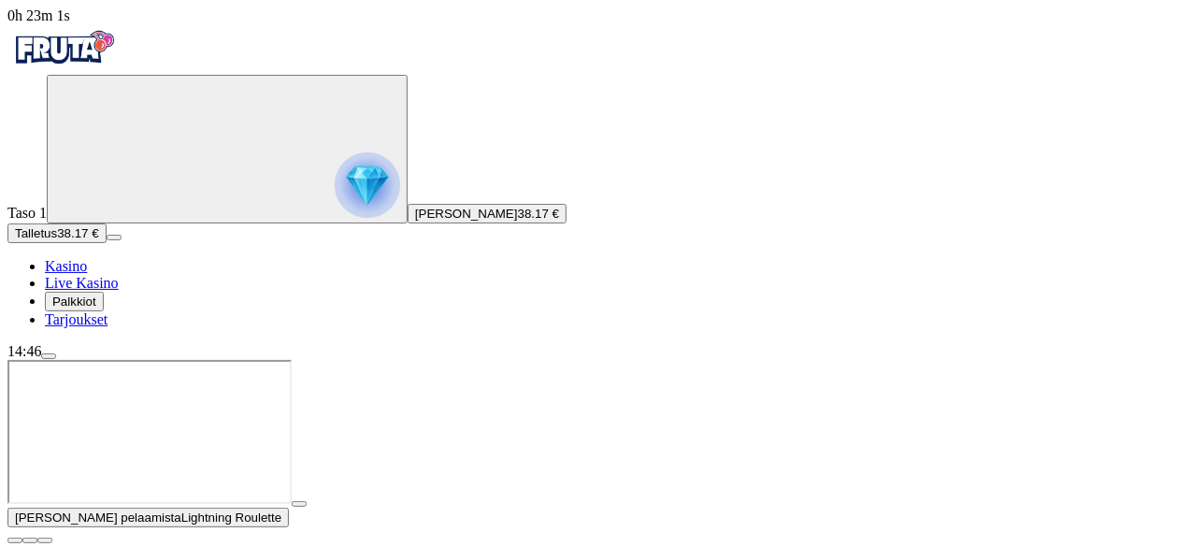
scroll to position [1578, 0]
click at [15, 540] on span "close icon" at bounding box center [15, 540] width 0 height 0
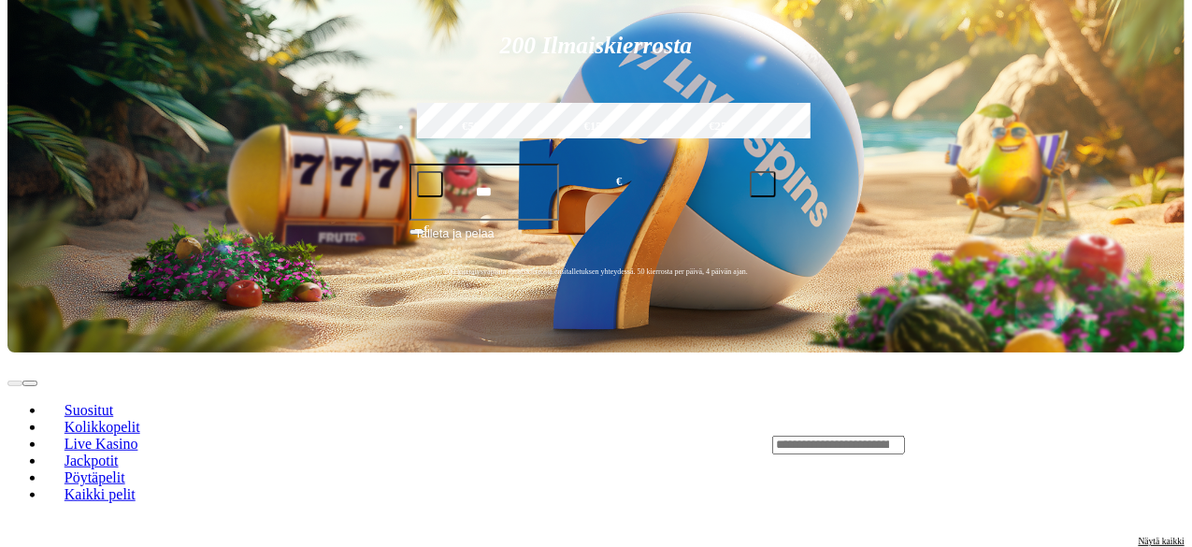
scroll to position [233, 0]
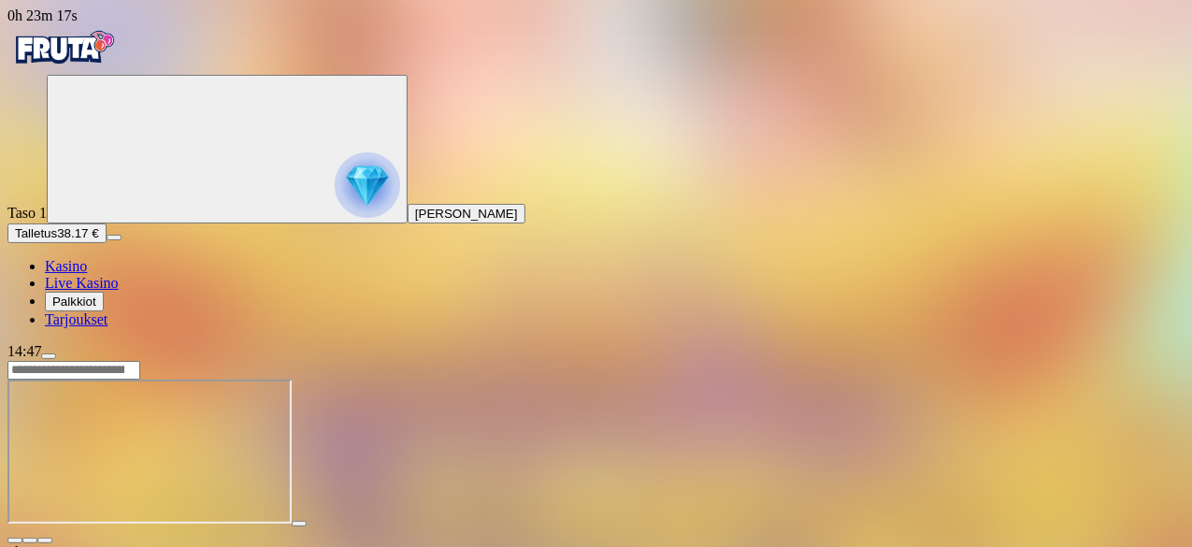
scroll to position [1578, 0]
click at [45, 540] on span "fullscreen icon" at bounding box center [45, 540] width 0 height 0
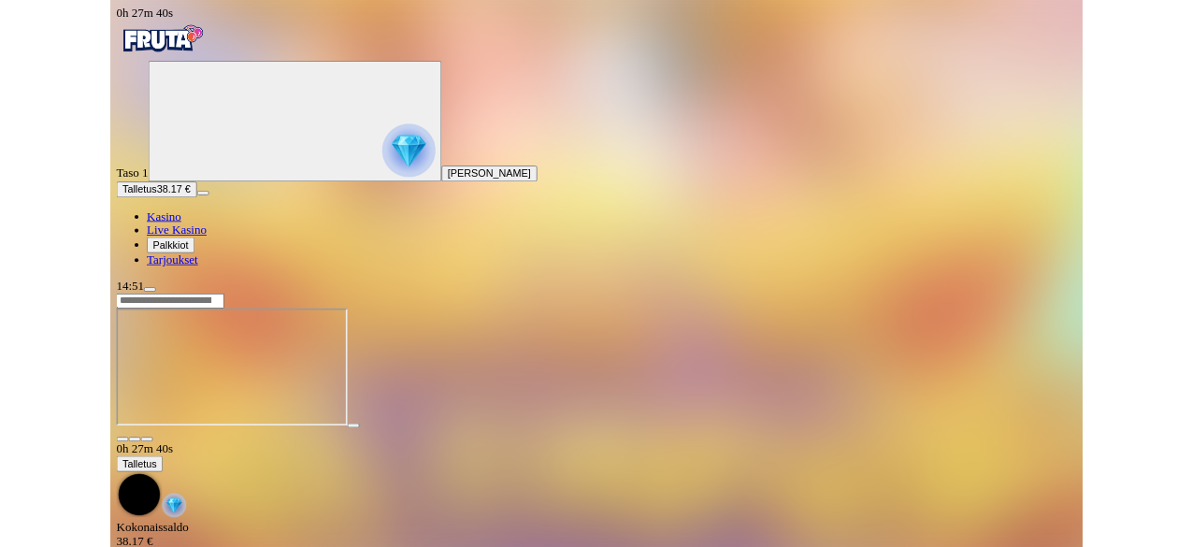
scroll to position [1453, 0]
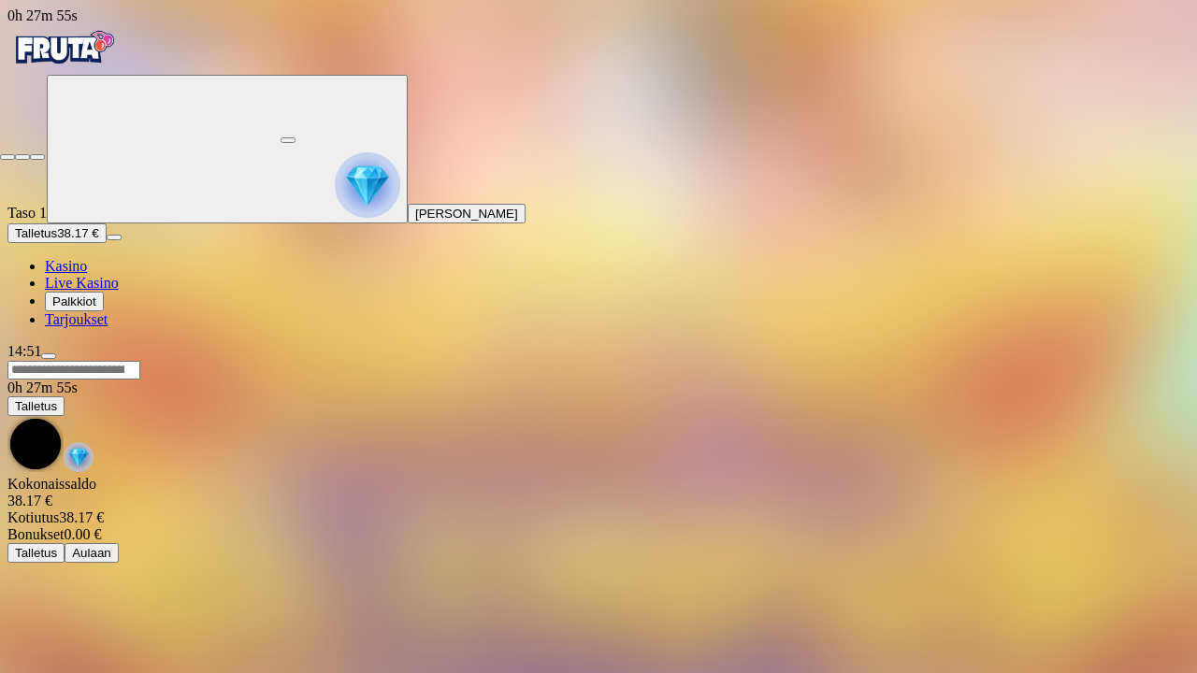
click at [7, 157] on span "close icon" at bounding box center [7, 157] width 0 height 0
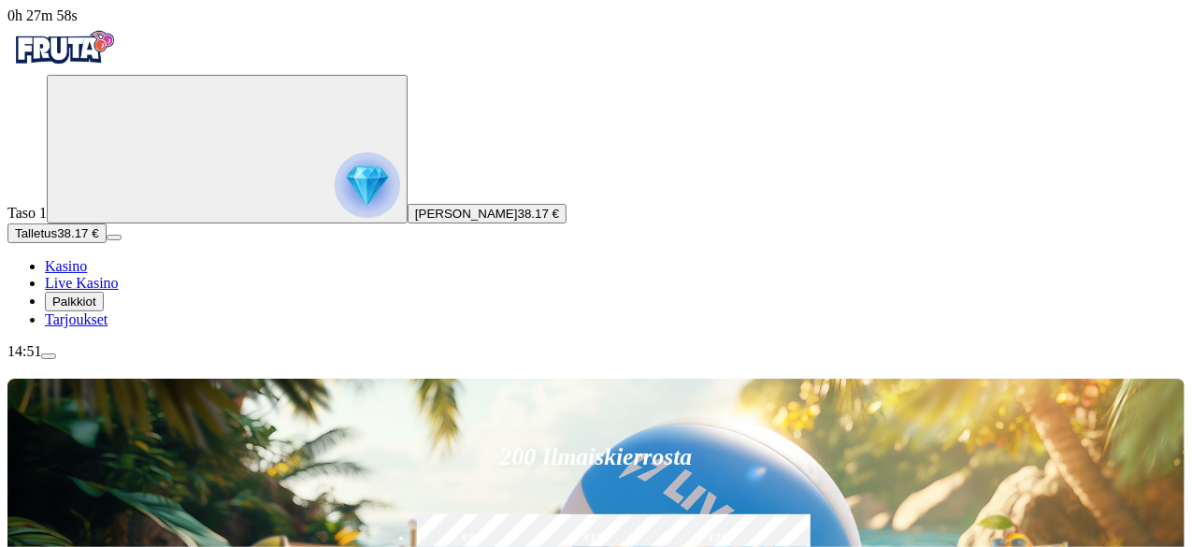
scroll to position [1578, 0]
click at [96, 360] on div "14:51" at bounding box center [595, 351] width 1177 height 17
click at [94, 360] on div "14:51" at bounding box center [595, 351] width 1177 height 17
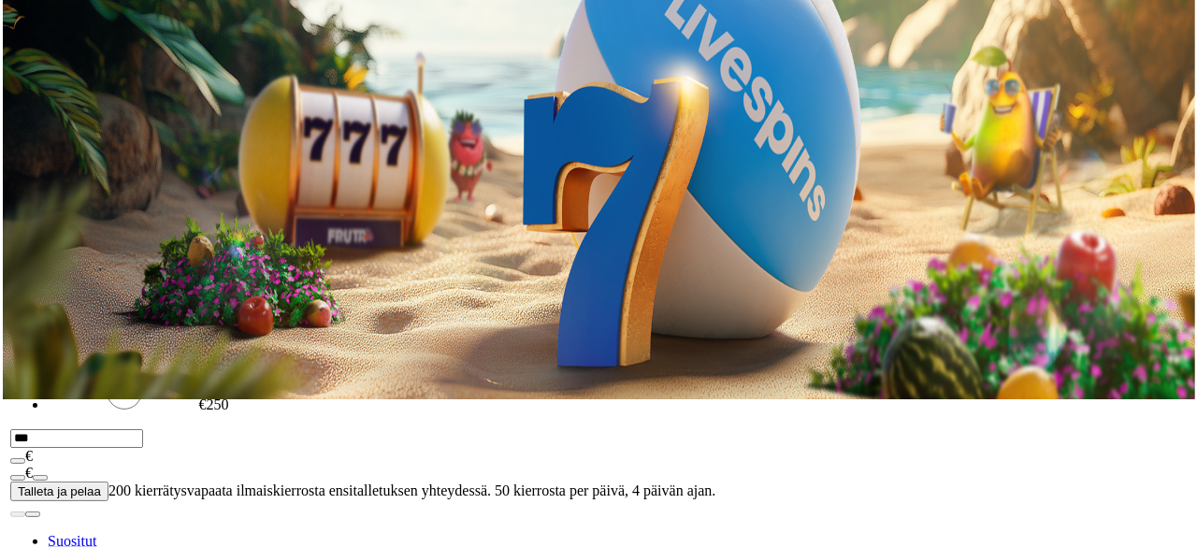
scroll to position [151, 0]
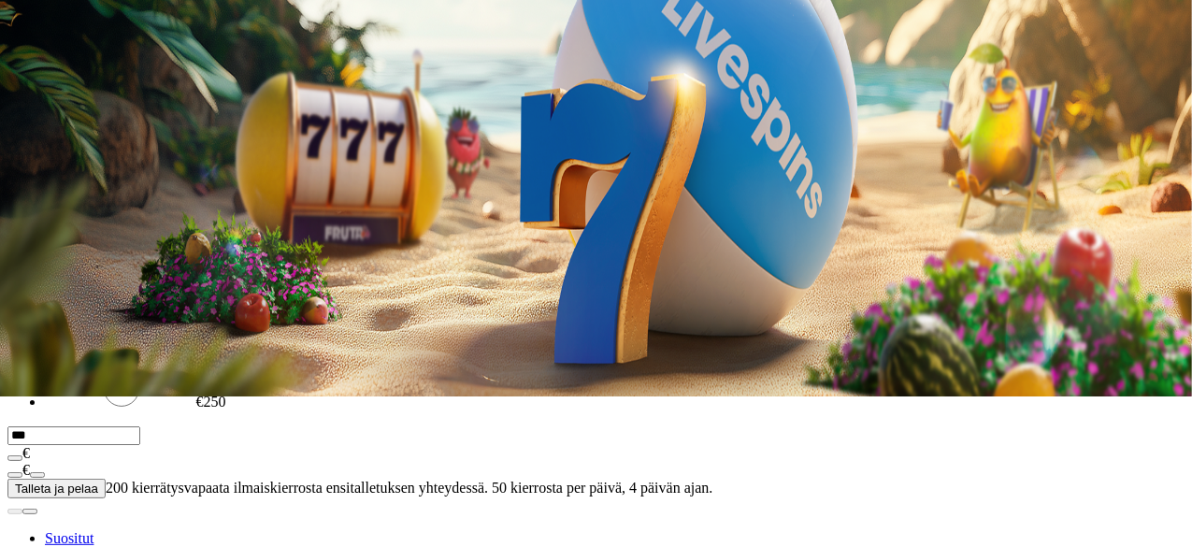
click at [335, 67] on img "Primary" at bounding box center [367, 34] width 65 height 65
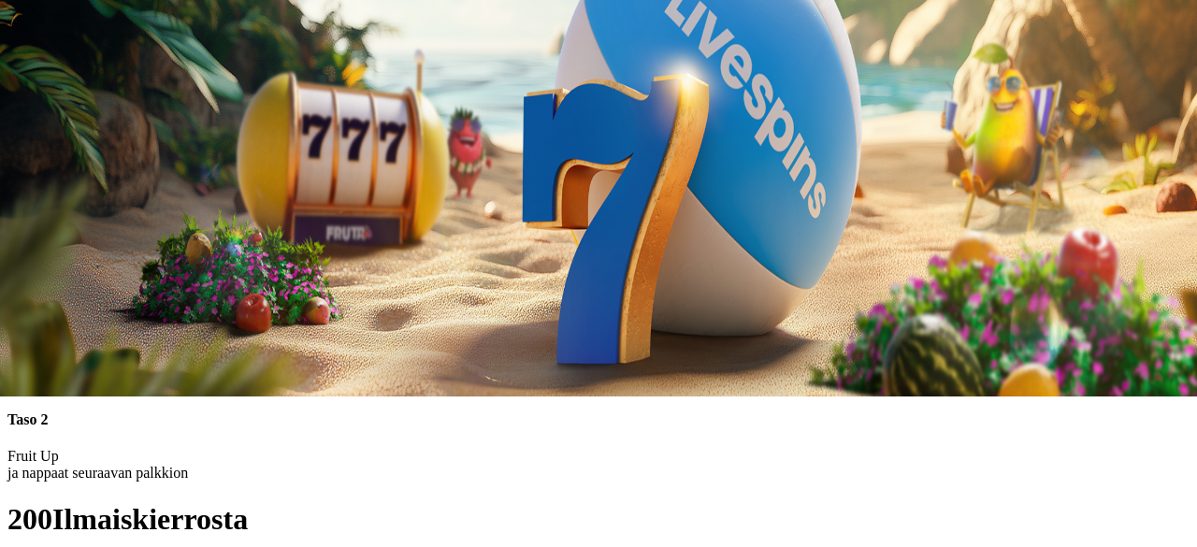
click at [15, 223] on span "chevron-left icon" at bounding box center [15, 223] width 0 height 0
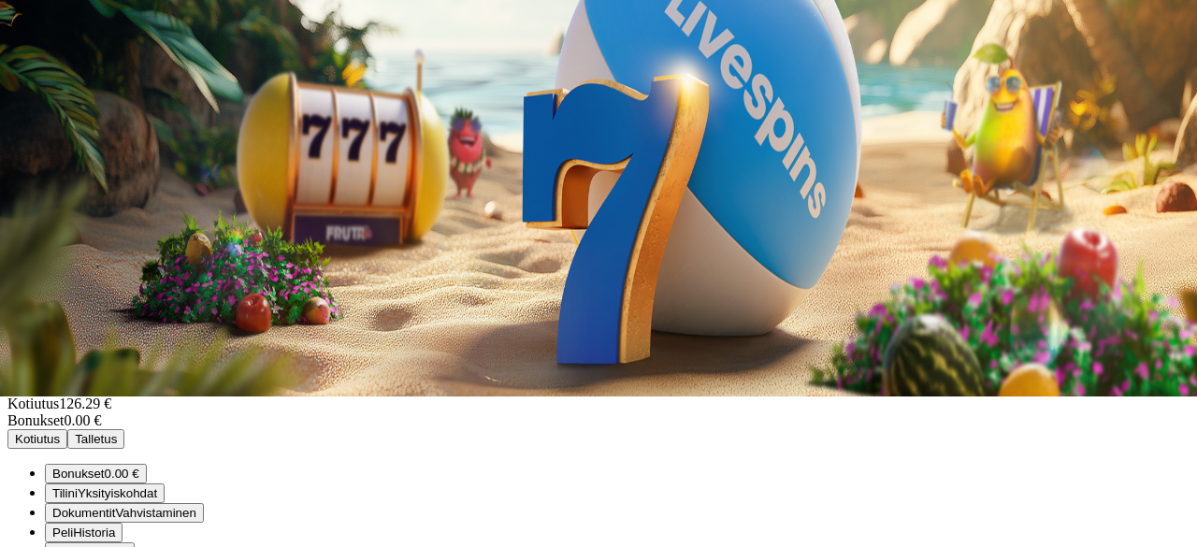
scroll to position [60, 0]
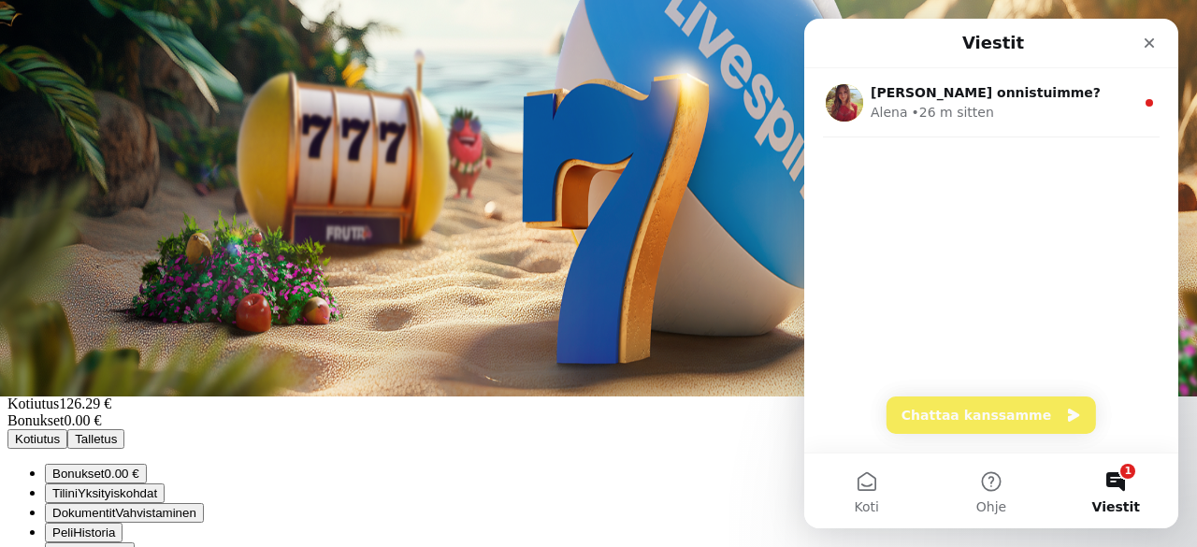
scroll to position [0, 0]
click at [988, 419] on button "Chattaa kanssamme" at bounding box center [990, 414] width 209 height 37
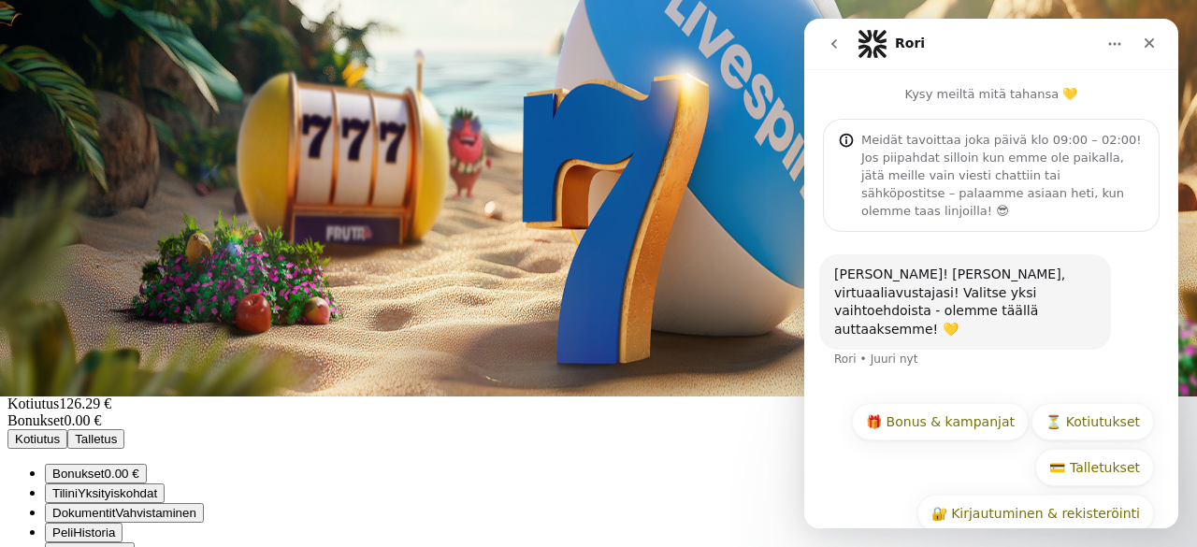
click at [838, 50] on icon "go back" at bounding box center [834, 43] width 15 height 15
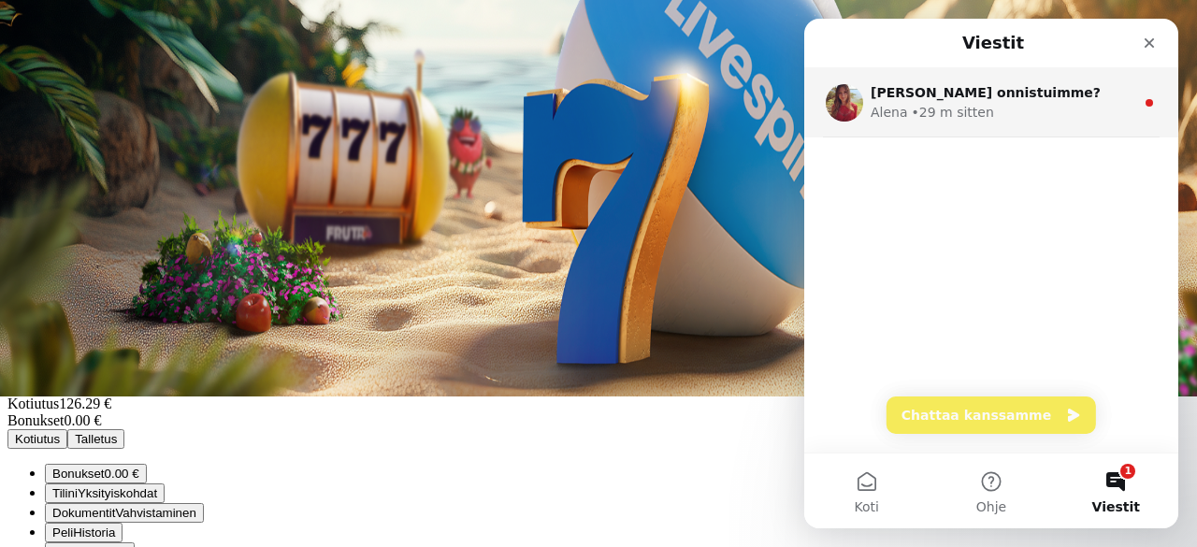
click at [856, 85] on div "Intercom messenger" at bounding box center [844, 102] width 37 height 37
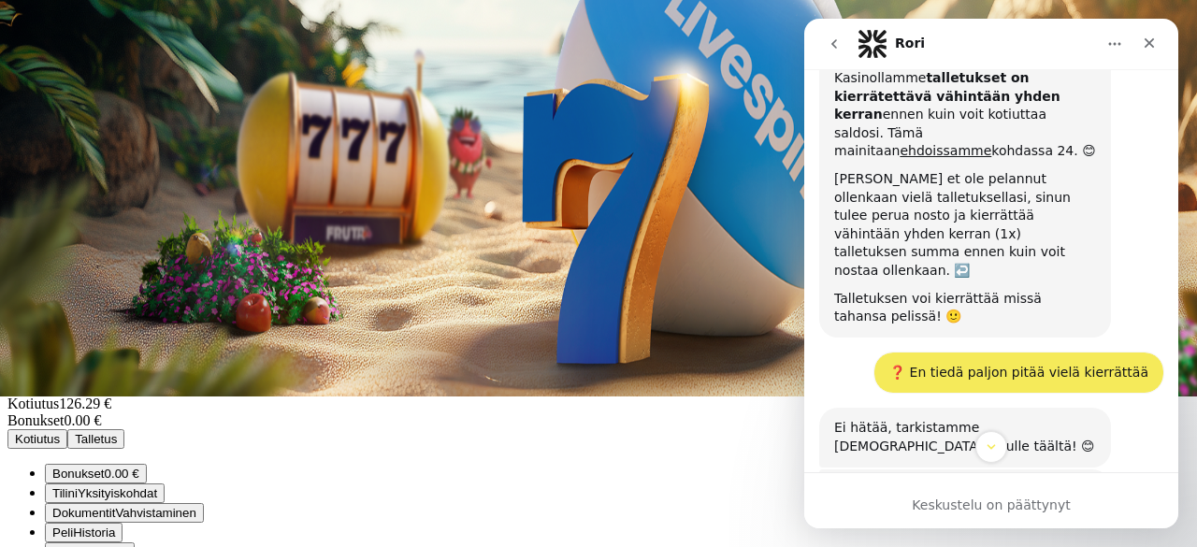
scroll to position [1578, 0]
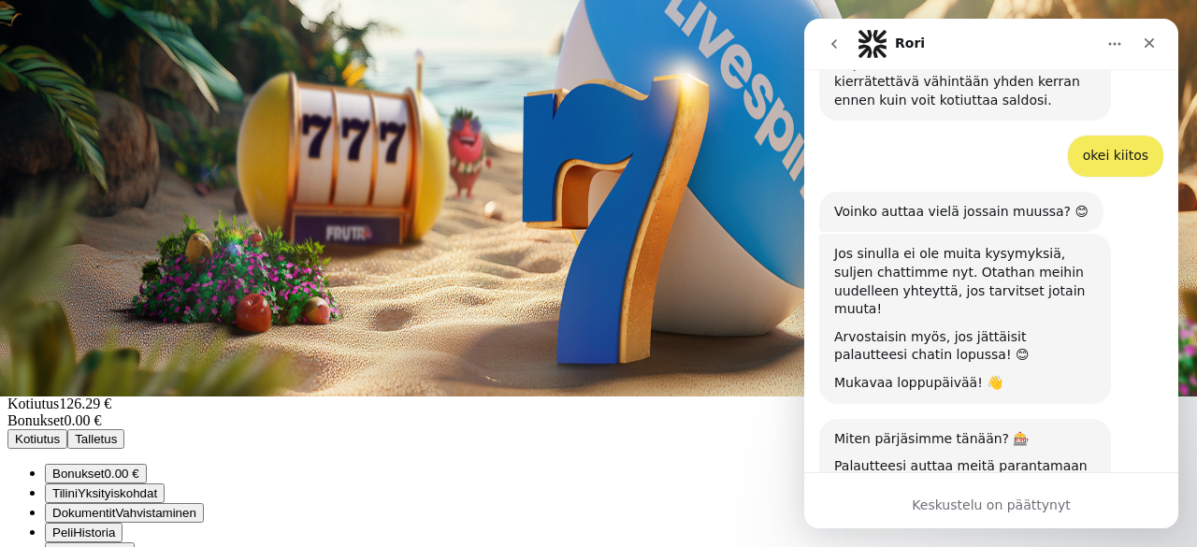
click at [828, 44] on icon "go back" at bounding box center [834, 43] width 15 height 15
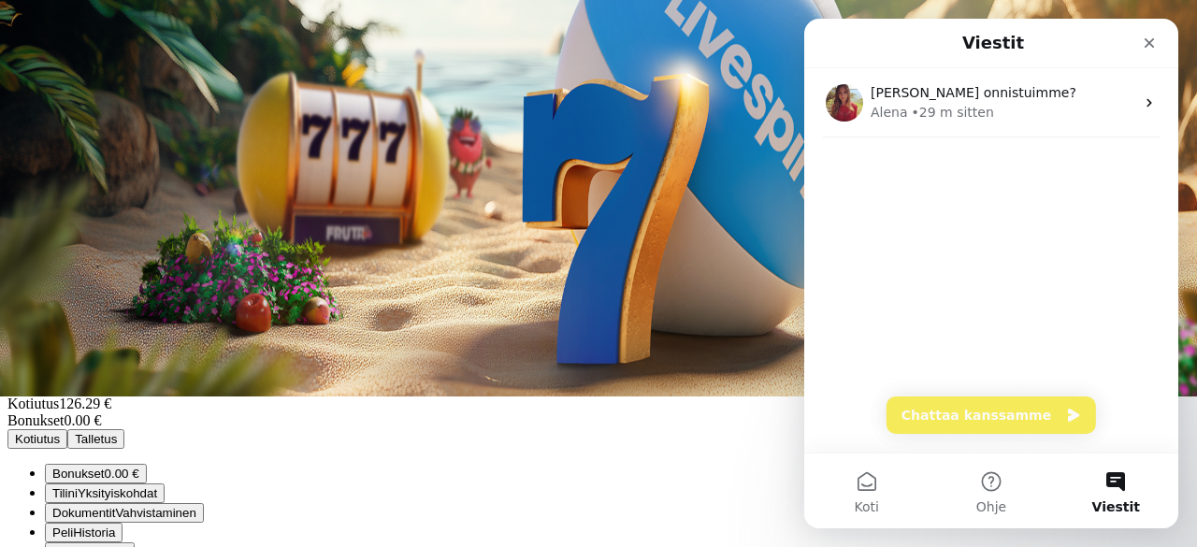
scroll to position [0, 0]
click at [982, 404] on button "Chattaa kanssamme" at bounding box center [990, 414] width 209 height 37
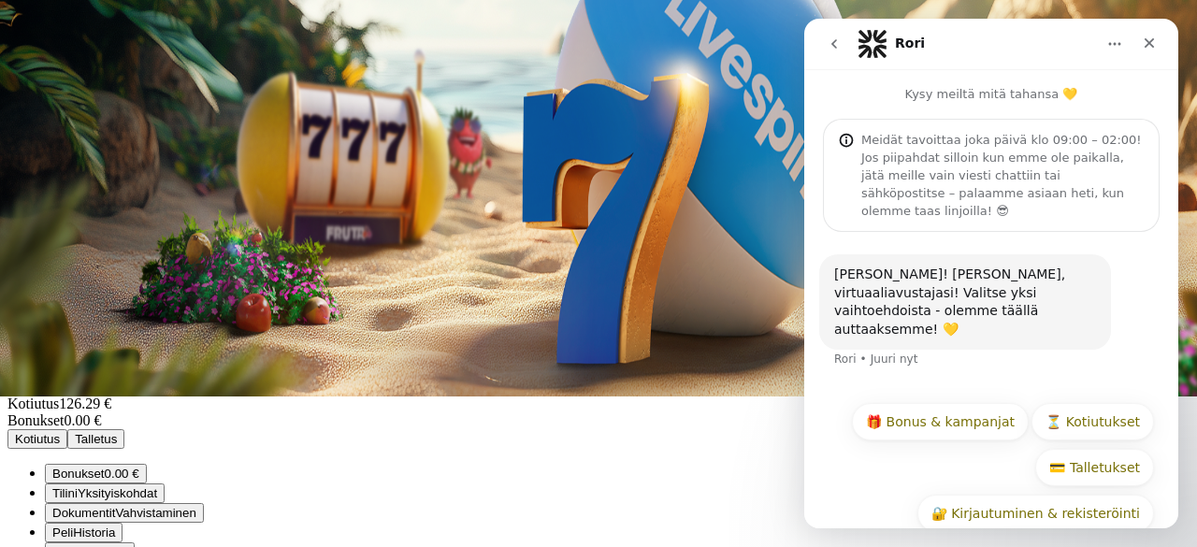
scroll to position [43, 0]
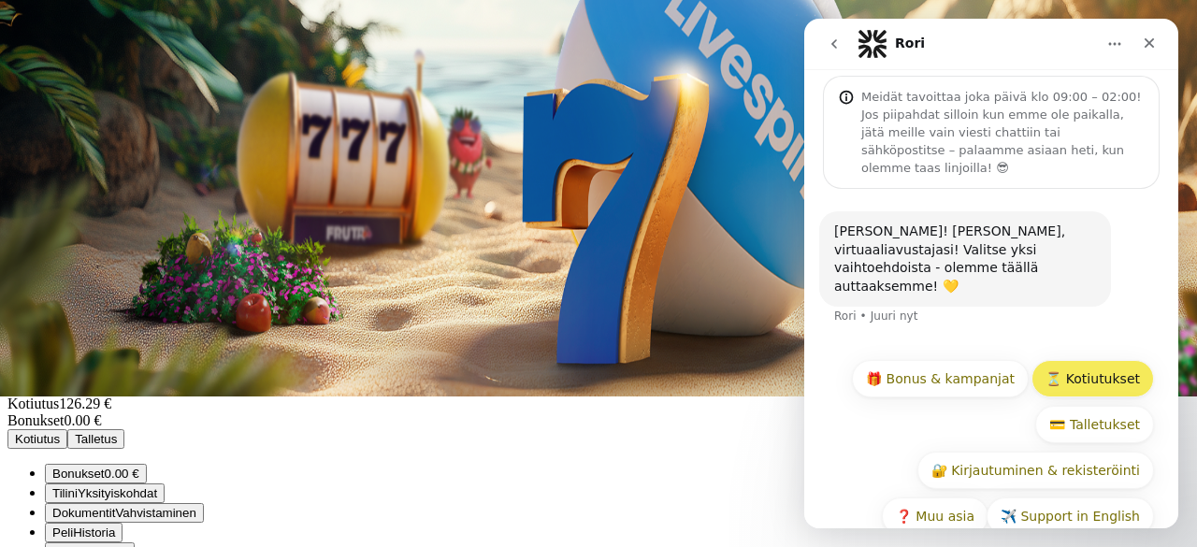
click at [1064, 360] on button "⏳ Kotiutukset" at bounding box center [1092, 378] width 122 height 37
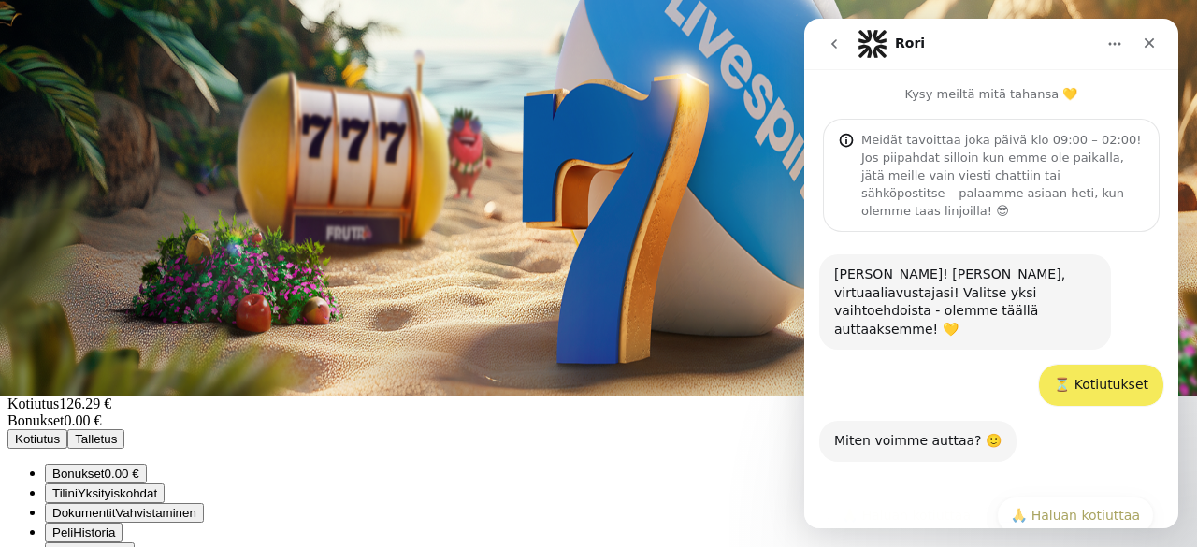
scroll to position [135, 0]
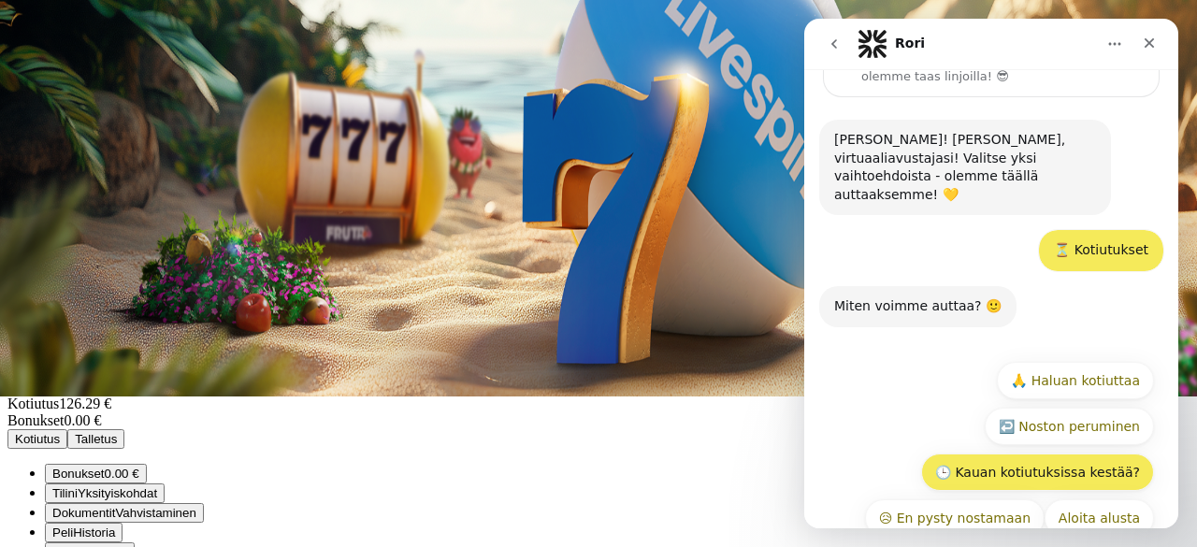
click at [1030, 453] on button "🕒 Kauan kotiutuksissa kestää?" at bounding box center [1037, 471] width 233 height 37
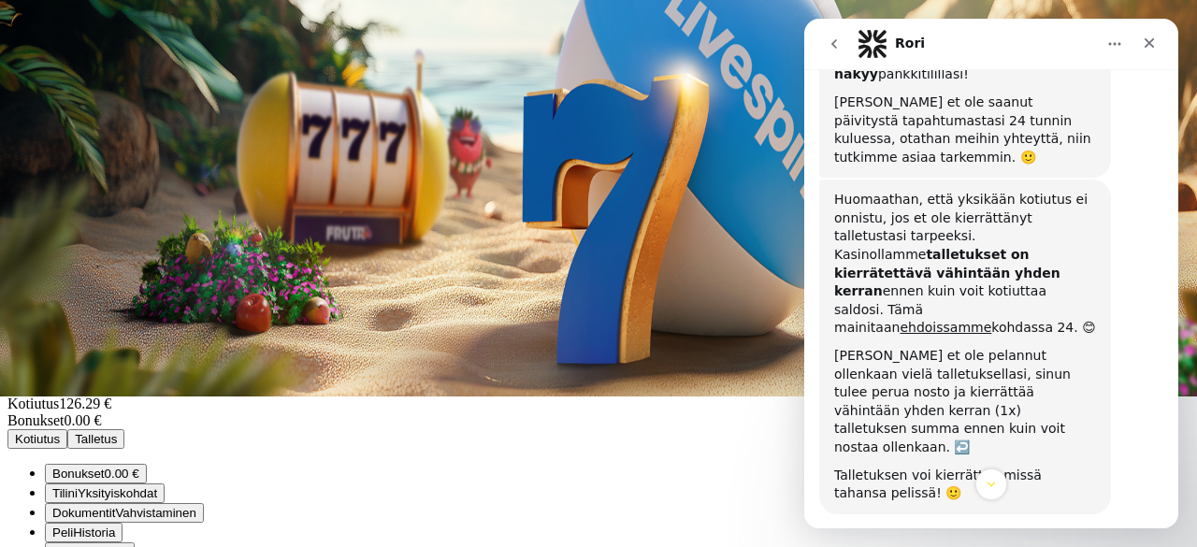
scroll to position [712, 0]
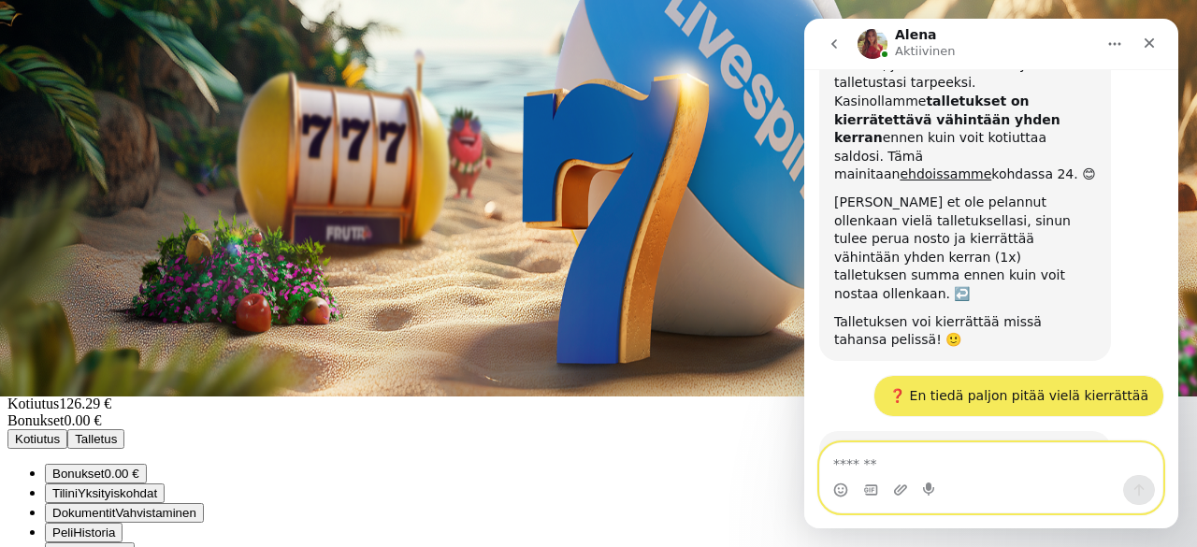
scroll to position [867, 0]
